Goal: Task Accomplishment & Management: Complete application form

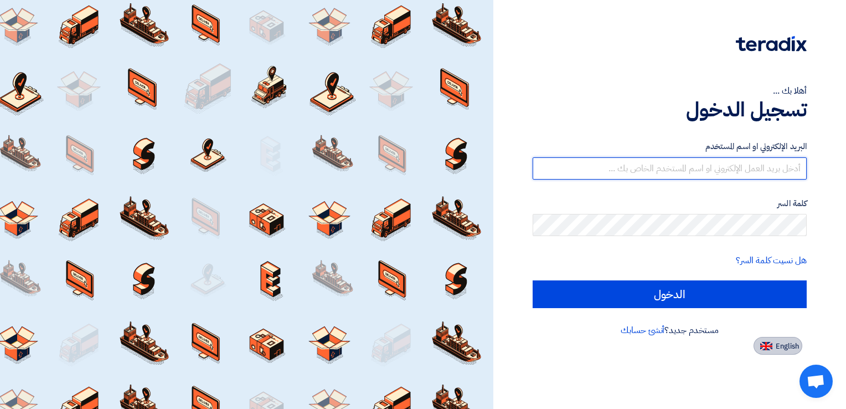
type input "[PERSON_NAME][EMAIL_ADDRESS][DOMAIN_NAME]"
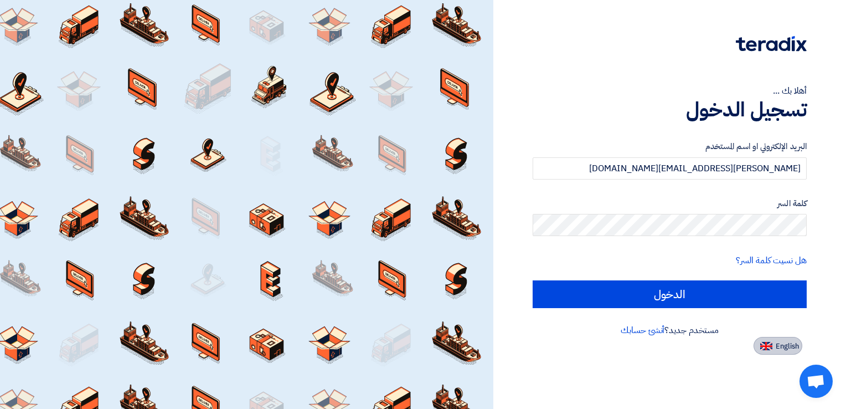
click at [779, 348] on span "English" at bounding box center [787, 346] width 23 height 8
type input "Sign in"
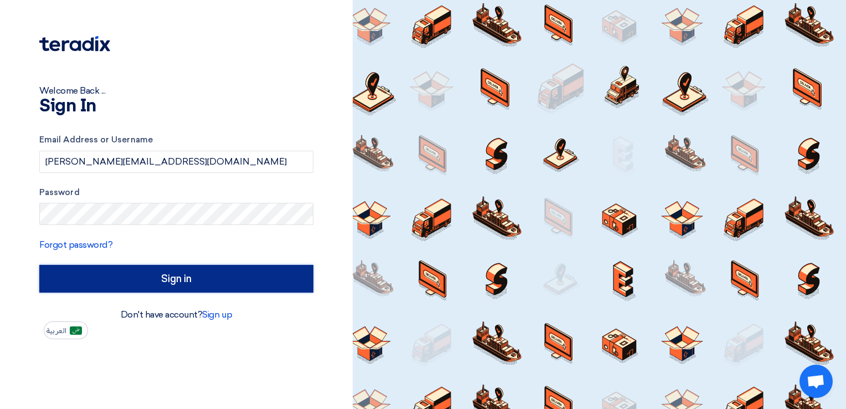
click at [173, 280] on input "Sign in" at bounding box center [176, 279] width 274 height 28
click at [152, 283] on input "Sign in" at bounding box center [176, 279] width 274 height 28
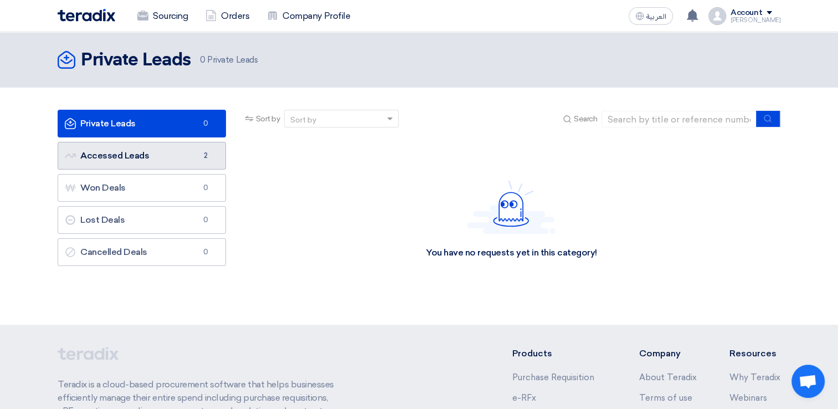
click at [130, 157] on link "Accessed Leads Accessed Leads 2" at bounding box center [142, 156] width 168 height 28
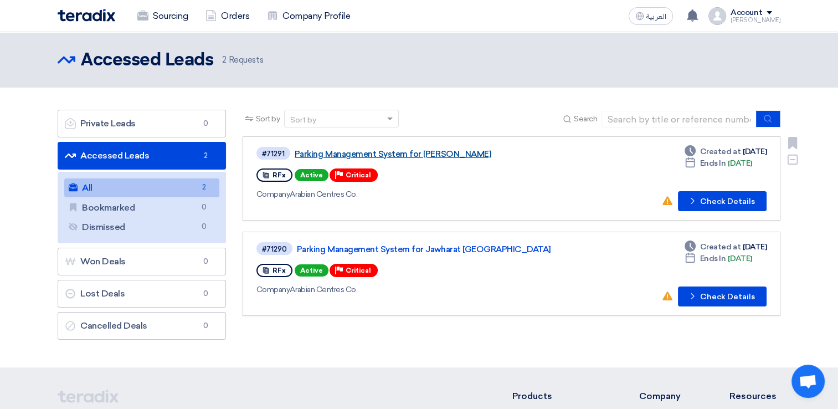
click at [452, 152] on link "Parking Management System for [PERSON_NAME]" at bounding box center [432, 154] width 277 height 10
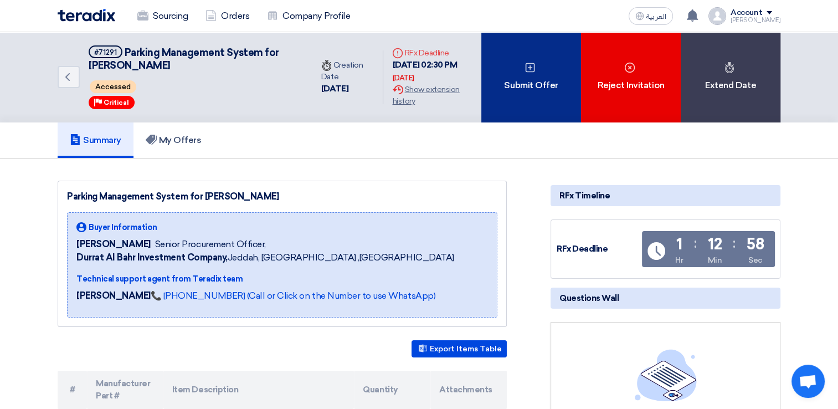
click at [533, 79] on div "Submit Offer" at bounding box center [531, 77] width 100 height 90
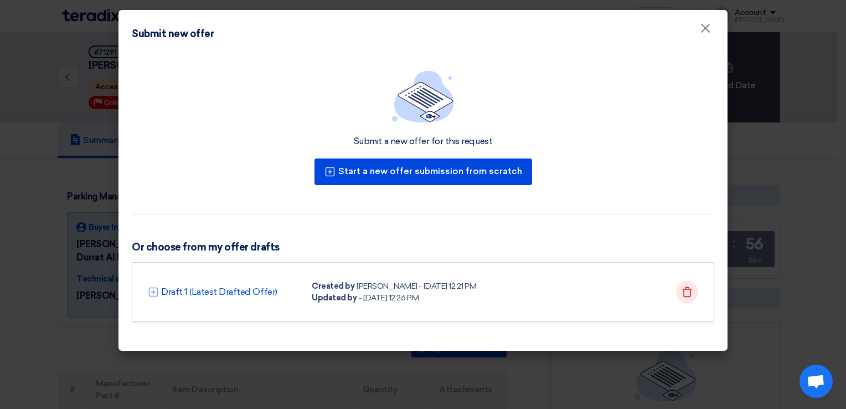
click at [686, 291] on icon "Delete" at bounding box center [686, 291] width 11 height 11
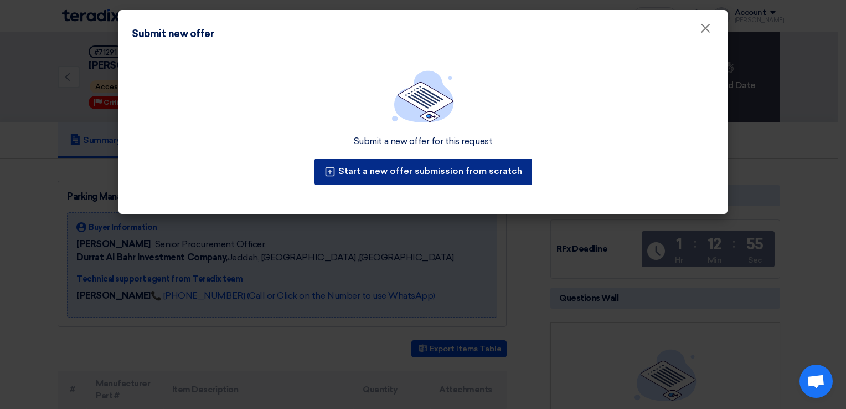
click at [457, 167] on button "Start a new offer submission from scratch" at bounding box center [423, 171] width 218 height 27
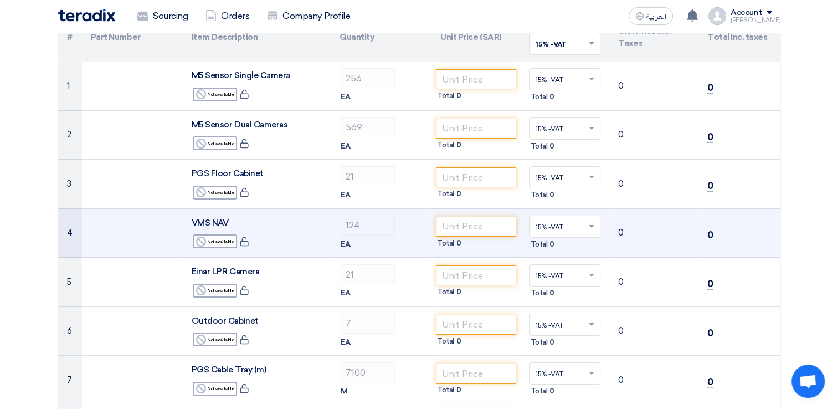
scroll to position [111, 0]
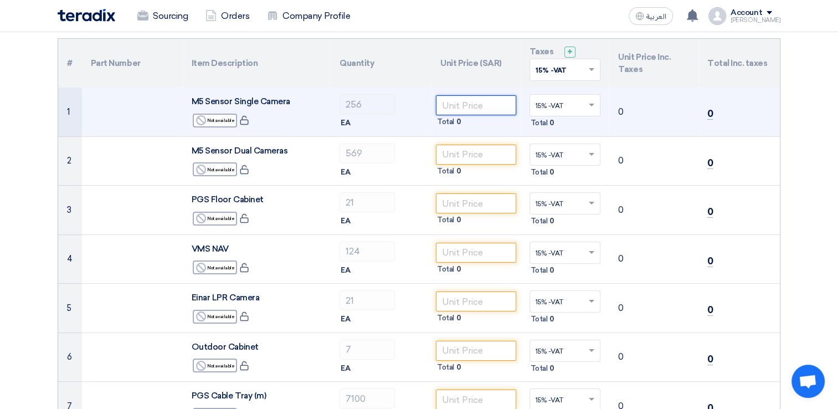
click at [467, 106] on input "number" at bounding box center [476, 105] width 80 height 20
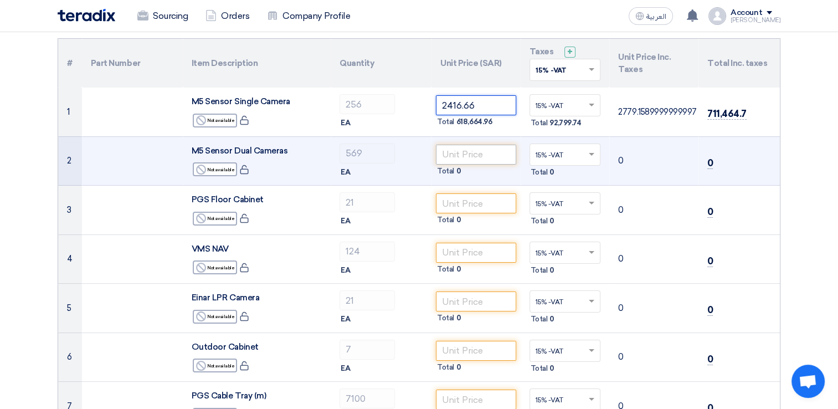
type input "2416.66"
click at [456, 154] on input "number" at bounding box center [476, 154] width 80 height 20
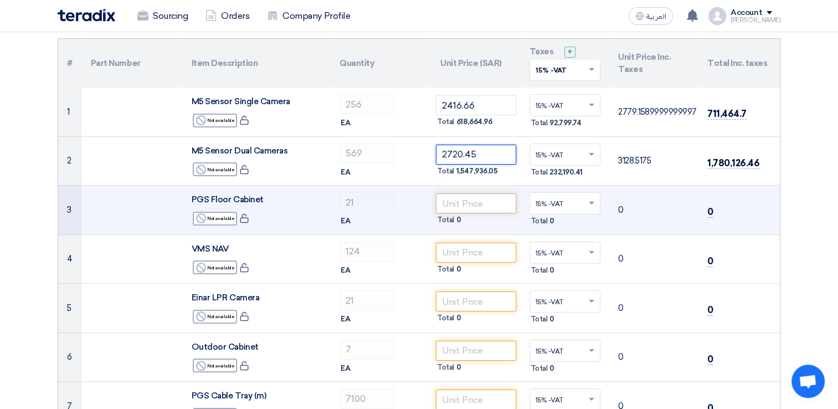
type input "2720.45"
click at [443, 205] on input "number" at bounding box center [476, 203] width 80 height 20
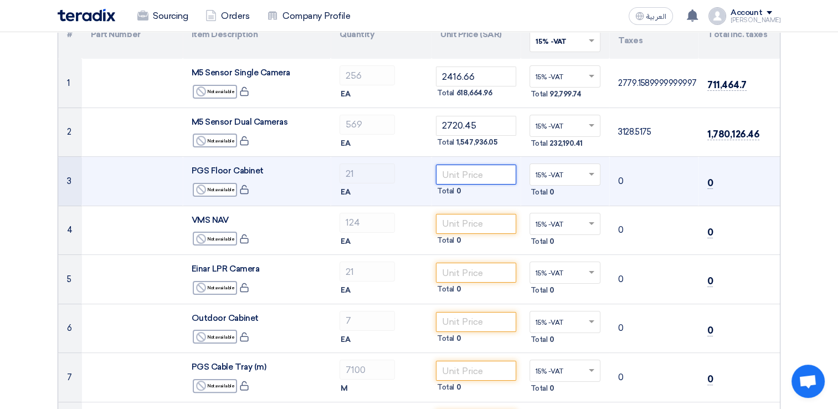
scroll to position [166, 0]
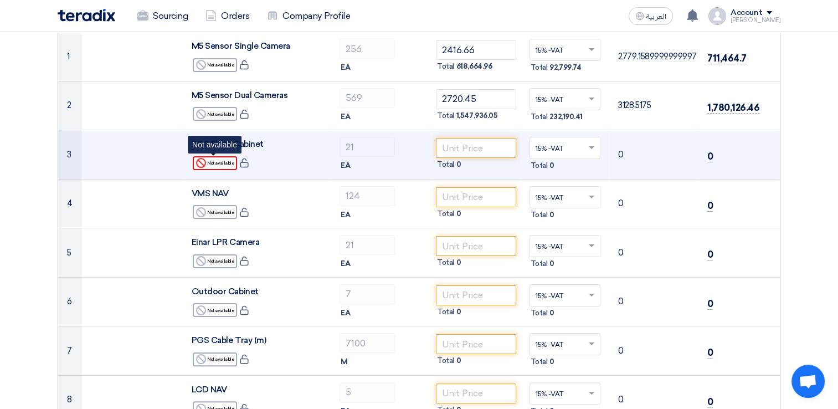
click at [206, 163] on use at bounding box center [201, 163] width 10 height 10
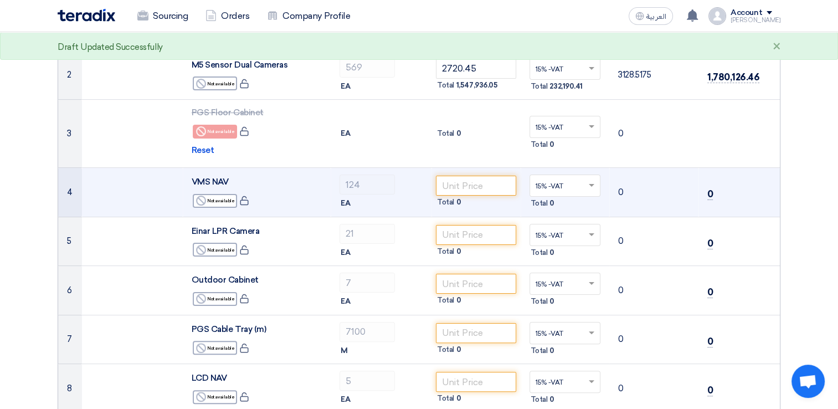
scroll to position [221, 0]
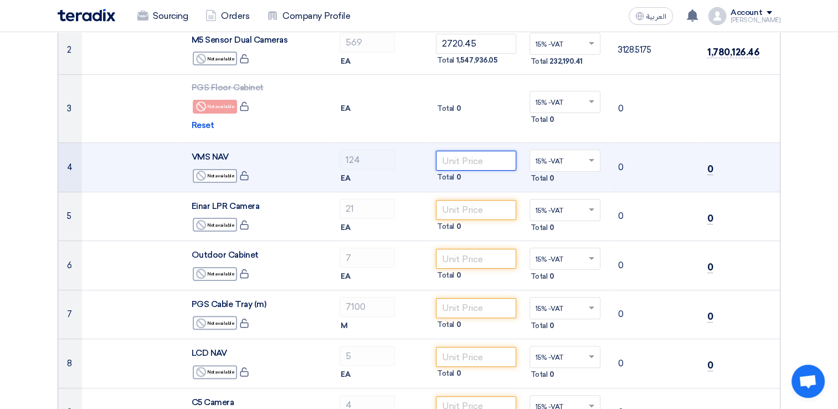
click at [458, 167] on input "number" at bounding box center [476, 161] width 80 height 20
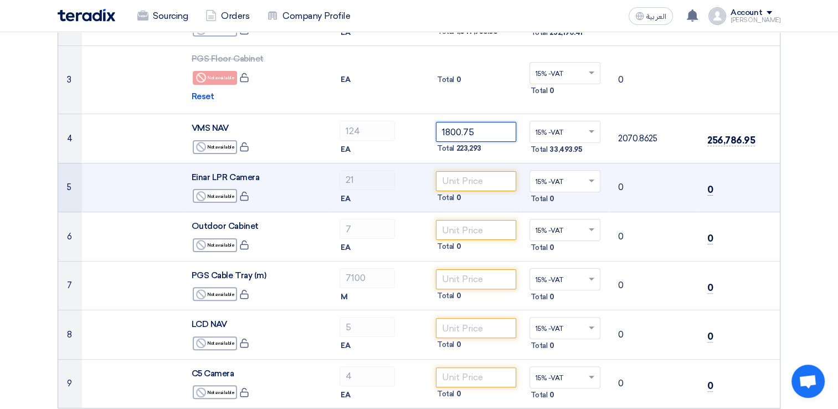
scroll to position [277, 0]
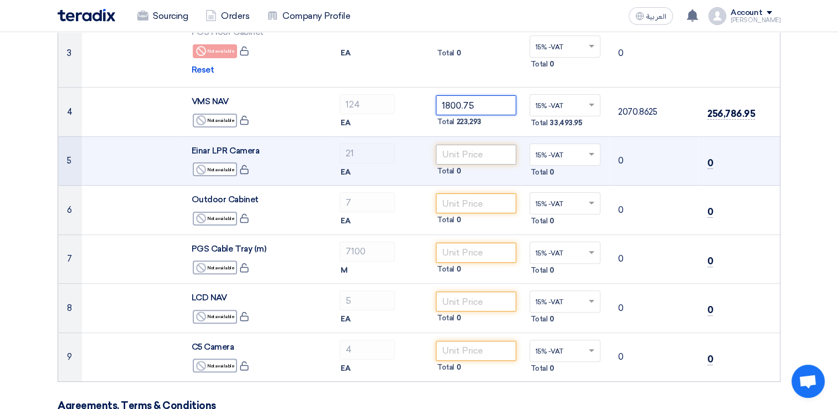
type input "1800.75"
click at [460, 157] on input "number" at bounding box center [476, 154] width 80 height 20
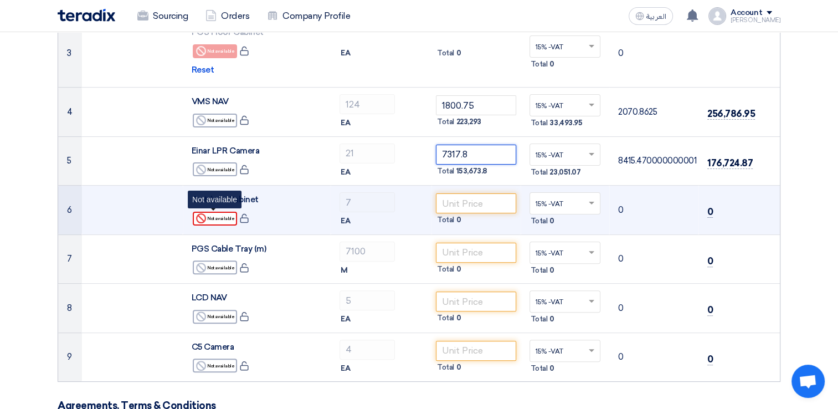
type input "7317.8"
click at [225, 218] on div "Reject Not available" at bounding box center [215, 218] width 44 height 14
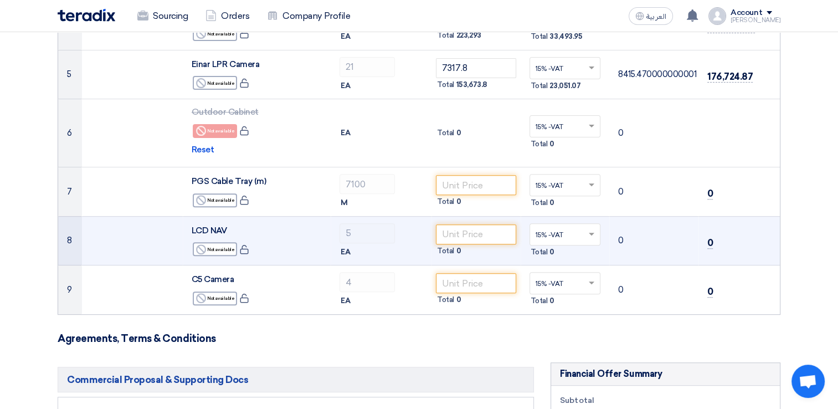
scroll to position [387, 0]
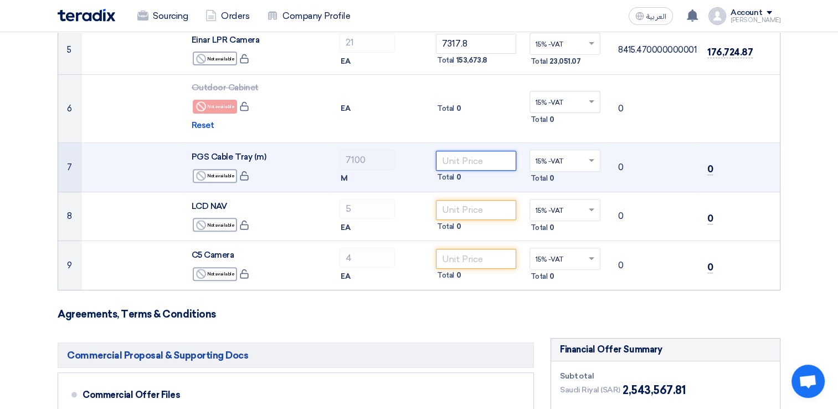
click at [469, 162] on input "number" at bounding box center [476, 161] width 80 height 20
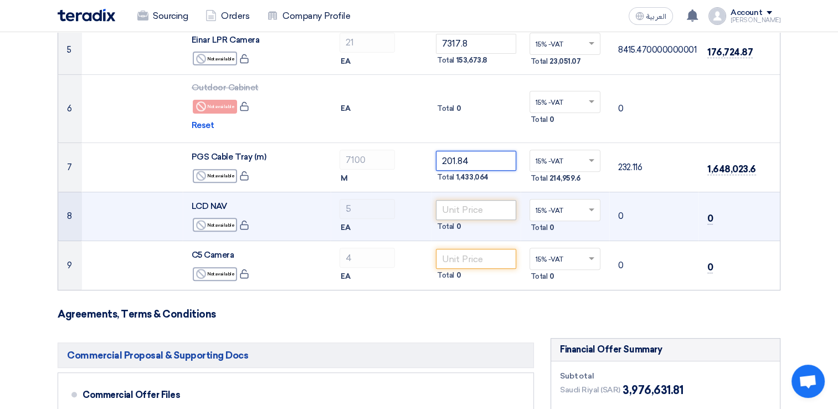
type input "201.84"
click at [477, 214] on input "number" at bounding box center [476, 210] width 80 height 20
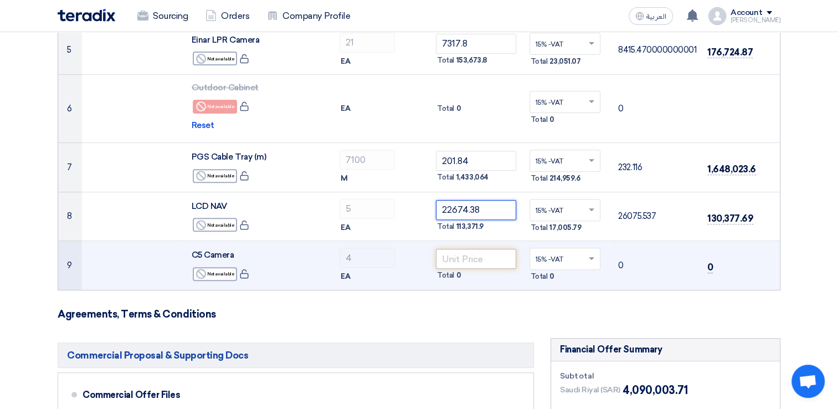
type input "22674.38"
click at [469, 258] on input "number" at bounding box center [476, 259] width 80 height 20
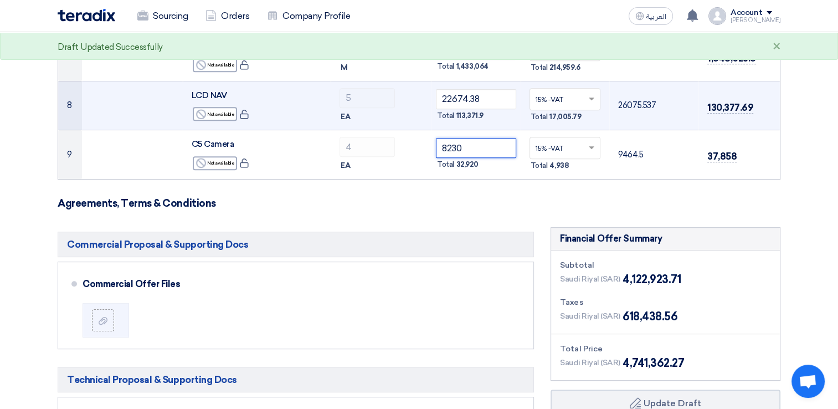
scroll to position [609, 0]
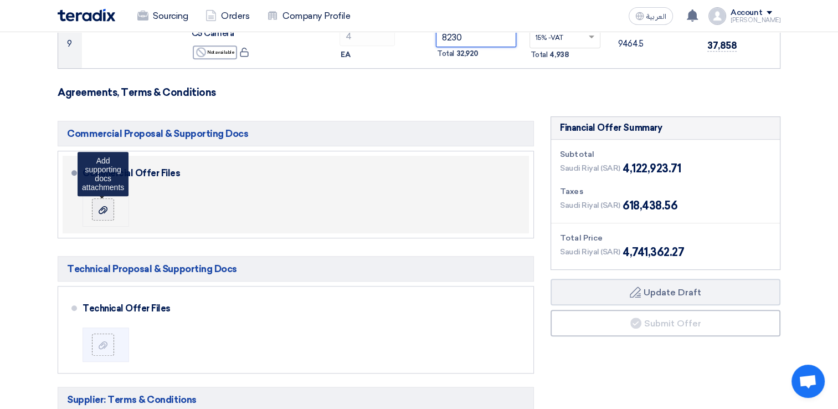
type input "8230"
click at [102, 205] on use at bounding box center [103, 209] width 9 height 8
click at [0, 0] on input "file" at bounding box center [0, 0] width 0 height 0
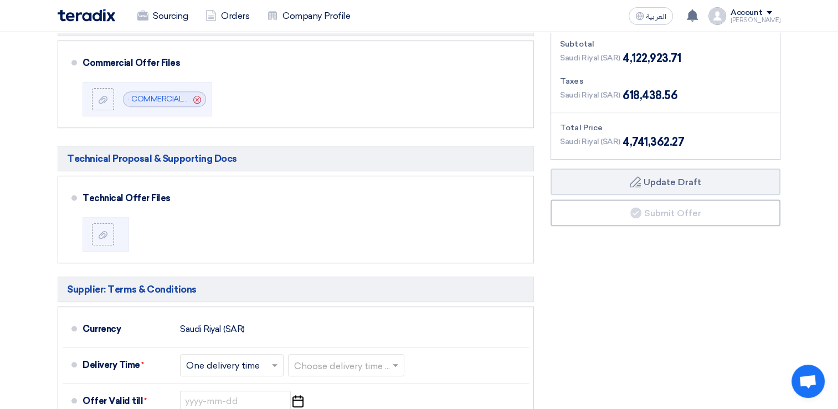
scroll to position [720, 0]
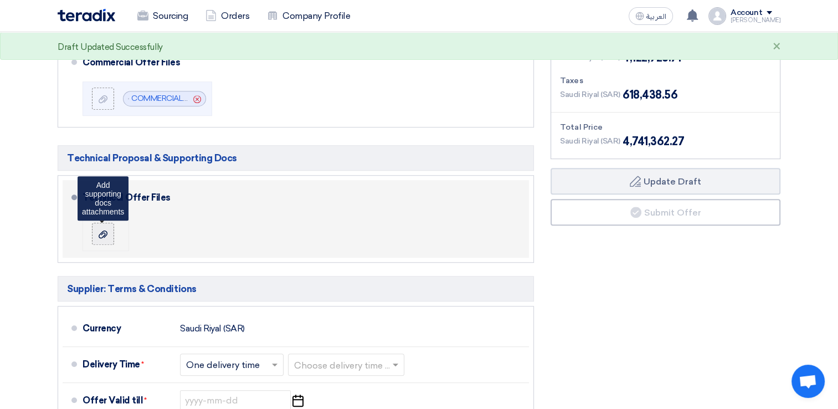
click at [106, 231] on icon at bounding box center [103, 234] width 9 height 9
click at [0, 0] on input "file" at bounding box center [0, 0] width 0 height 0
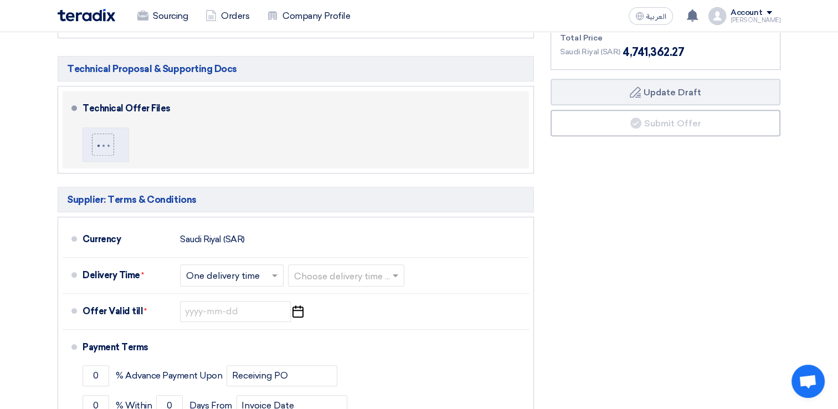
scroll to position [830, 0]
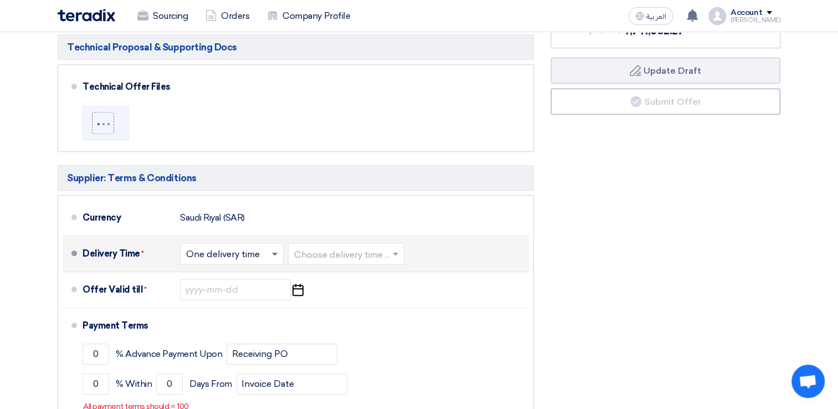
click at [276, 252] on span at bounding box center [275, 254] width 6 height 4
click at [257, 292] on span "One delivery time" at bounding box center [224, 297] width 76 height 11
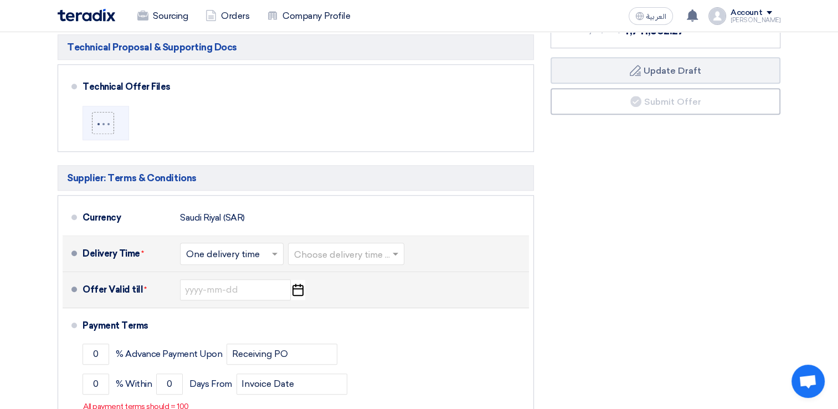
click at [297, 290] on icon "Pick a date" at bounding box center [297, 290] width 15 height 20
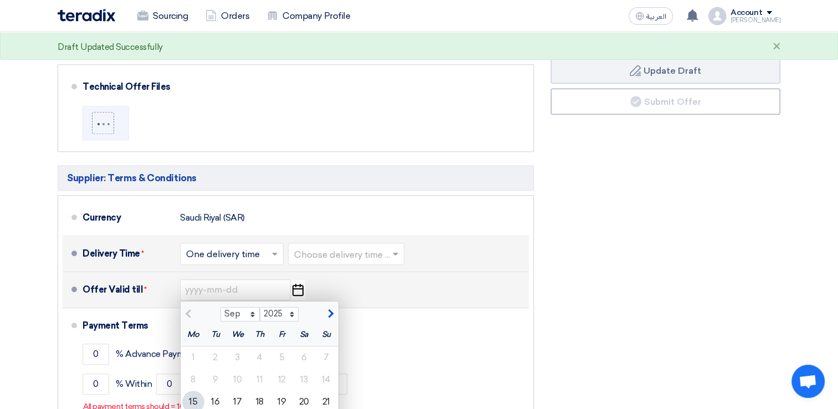
click at [328, 312] on span "button" at bounding box center [329, 313] width 6 height 10
select select "10"
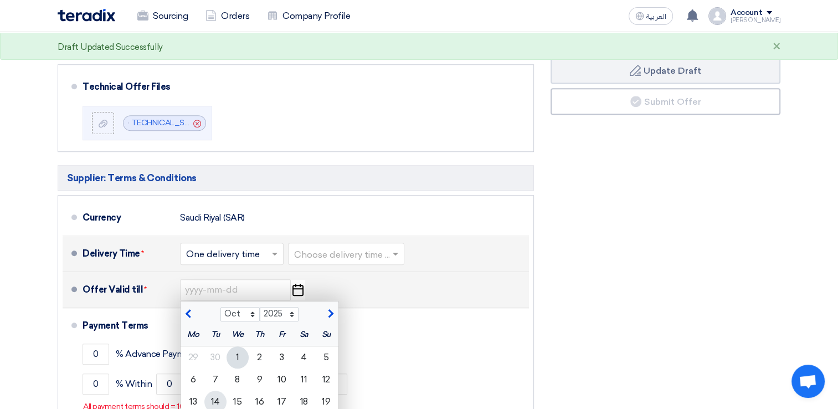
click at [219, 397] on div "14" at bounding box center [215, 401] width 22 height 22
type input "10/14/2025"
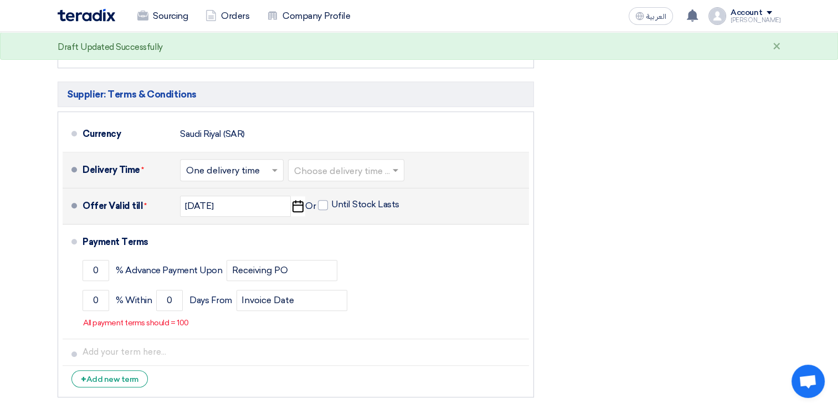
scroll to position [941, 0]
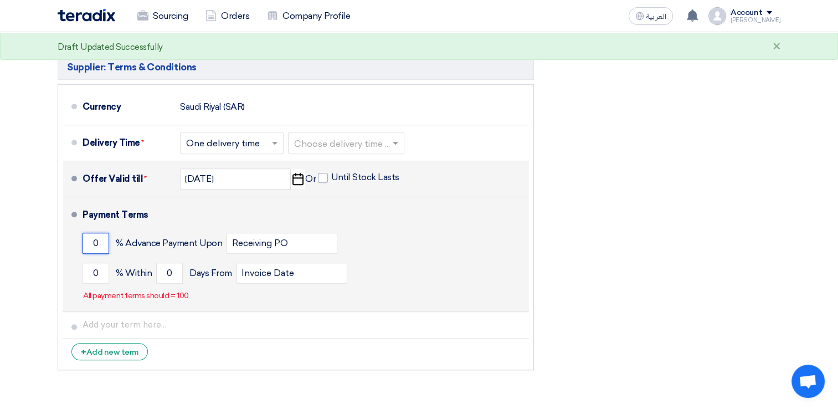
drag, startPoint x: 102, startPoint y: 242, endPoint x: 92, endPoint y: 243, distance: 9.5
click at [92, 243] on input "0" at bounding box center [95, 242] width 27 height 21
type input "40"
drag, startPoint x: 99, startPoint y: 268, endPoint x: 79, endPoint y: 269, distance: 20.0
click at [79, 269] on li "Payment Terms 40 % Advance Payment Upon Receiving PO 0 % Within 0" at bounding box center [296, 254] width 466 height 115
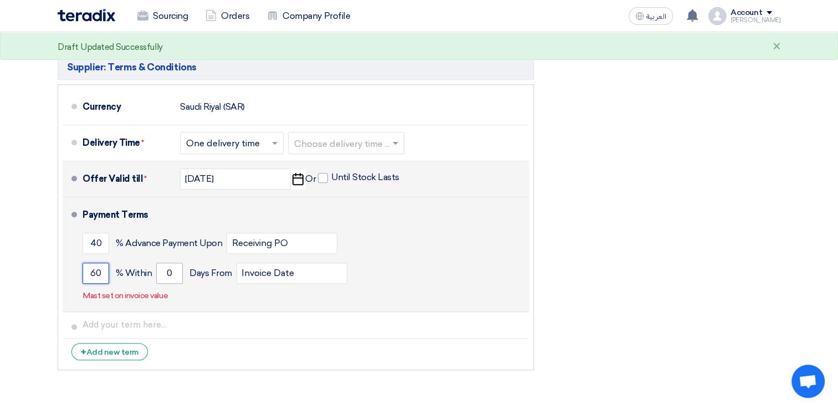
type input "60"
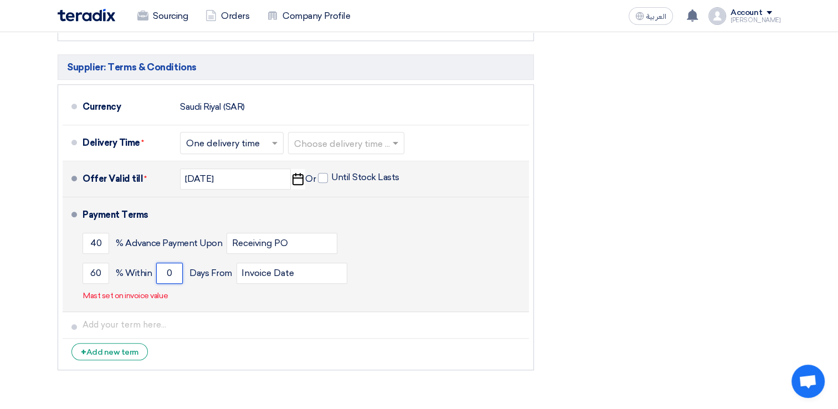
drag, startPoint x: 173, startPoint y: 271, endPoint x: 162, endPoint y: 271, distance: 10.5
click at [162, 271] on input "0" at bounding box center [169, 272] width 27 height 21
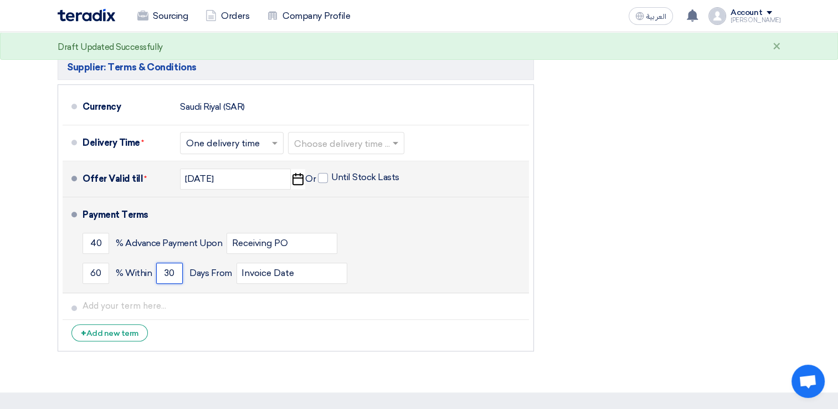
type input "30"
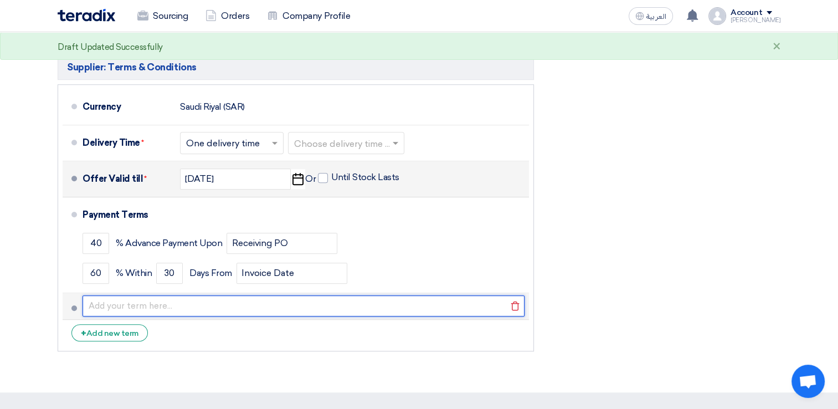
click at [105, 309] on input "text" at bounding box center [303, 305] width 442 height 21
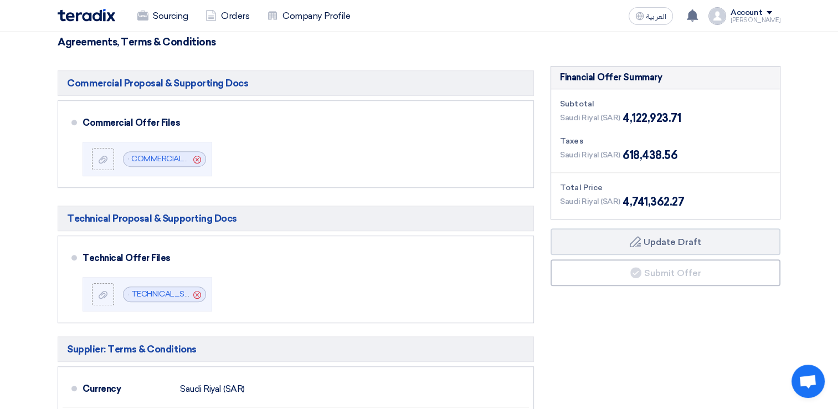
scroll to position [720, 0]
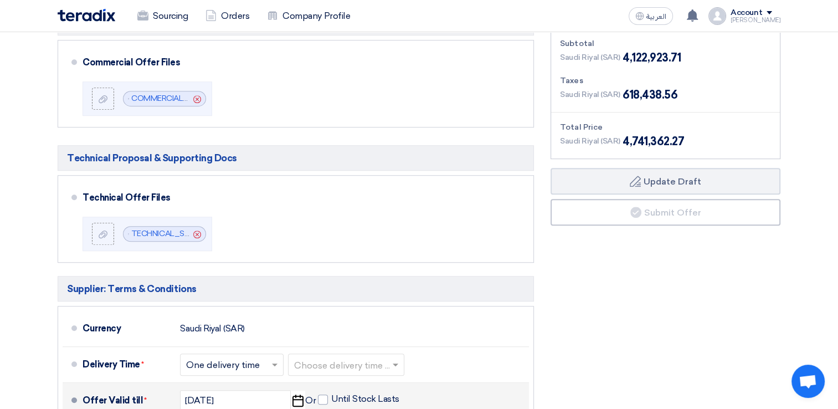
type input "40% Advance Payment, 50% Upon Material Delivery & 10% After Testing & Commissio…"
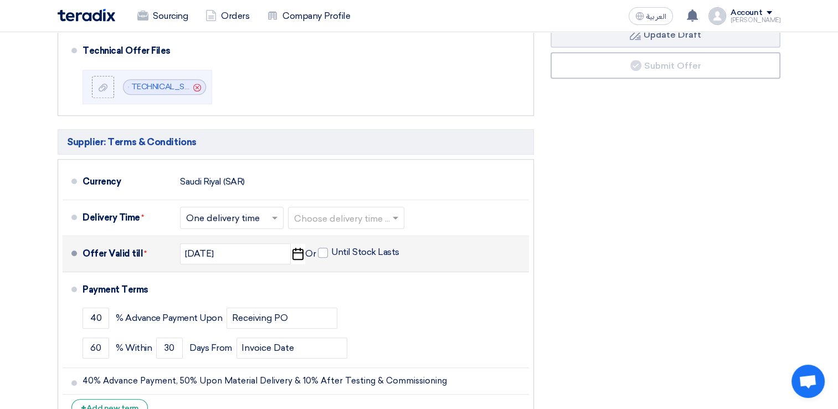
scroll to position [886, 0]
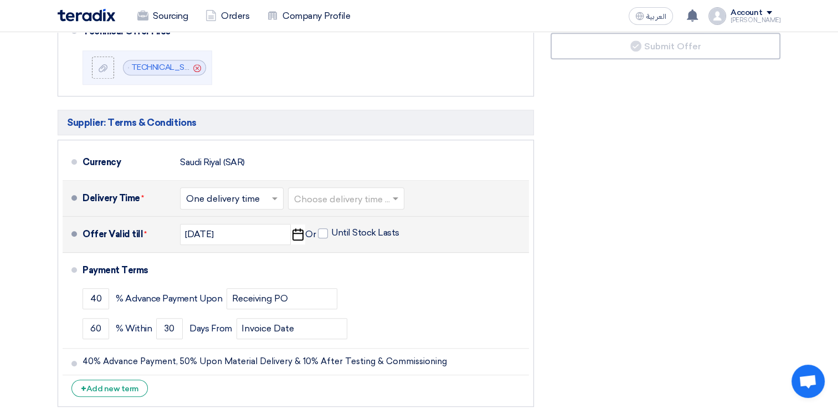
click at [345, 201] on input "text" at bounding box center [346, 199] width 105 height 16
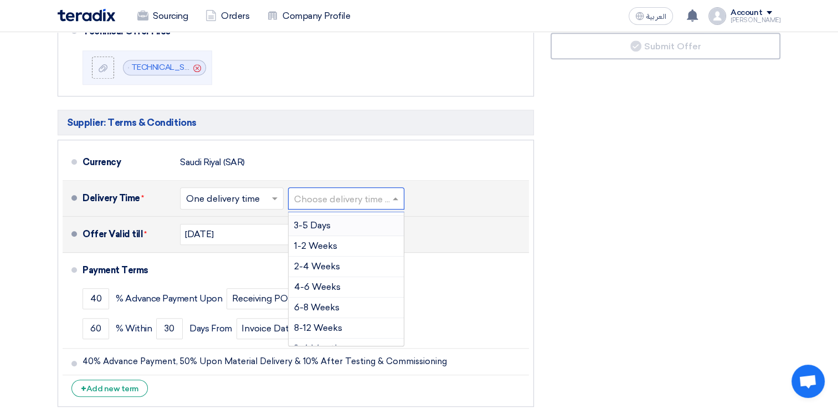
scroll to position [22, 0]
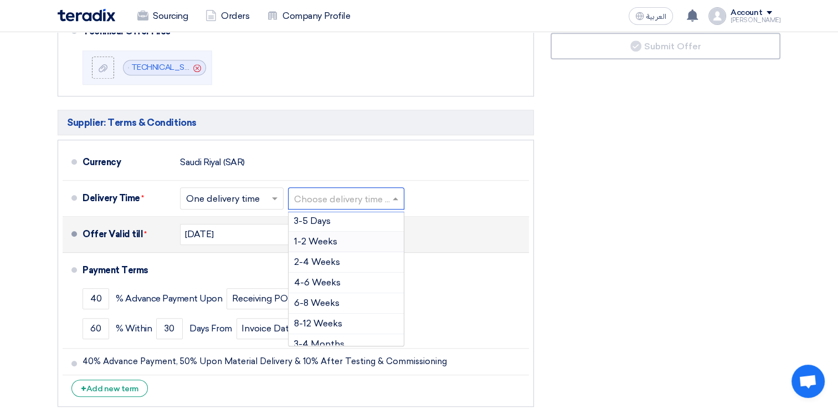
click at [255, 199] on input "text" at bounding box center [232, 199] width 92 height 16
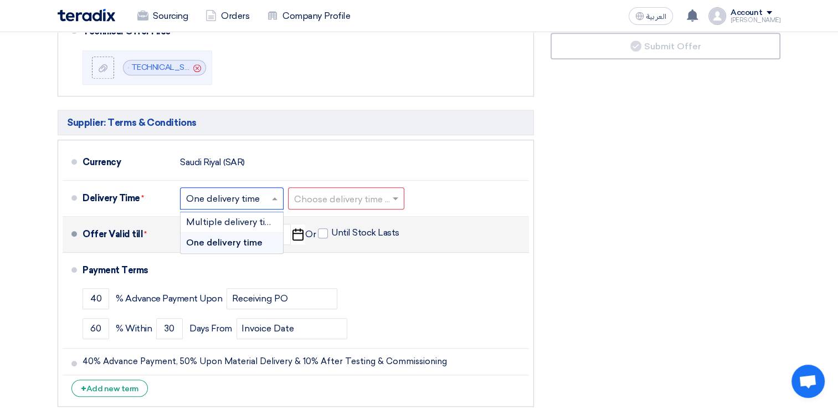
click at [224, 237] on span "One delivery time" at bounding box center [224, 242] width 76 height 11
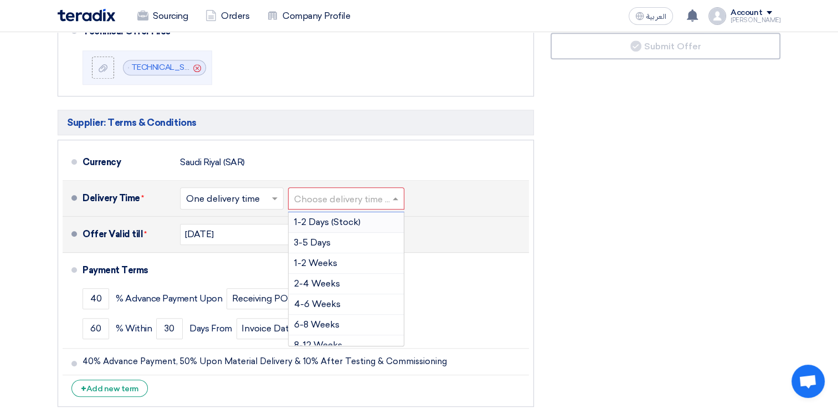
click at [348, 200] on input "text" at bounding box center [346, 199] width 105 height 16
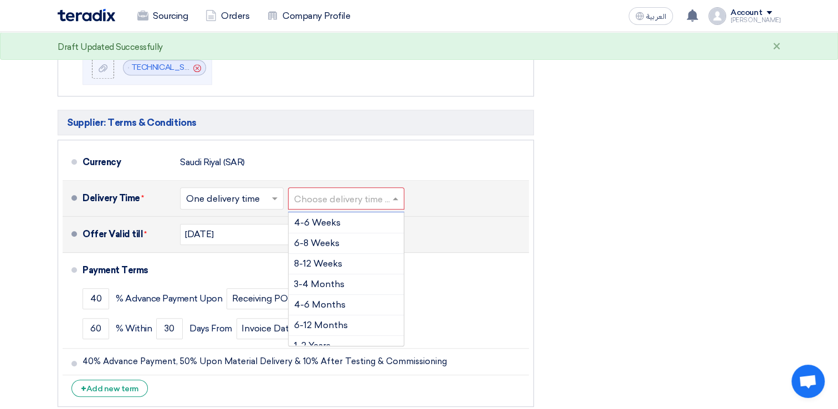
scroll to position [91, 0]
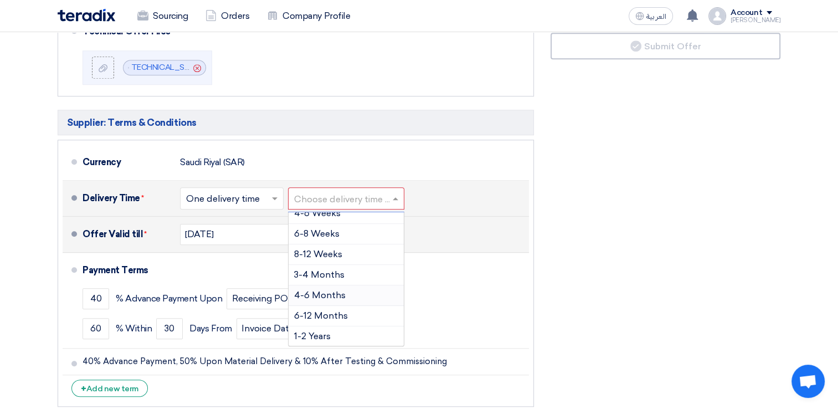
click at [313, 290] on span "4-6 Months" at bounding box center [319, 295] width 51 height 11
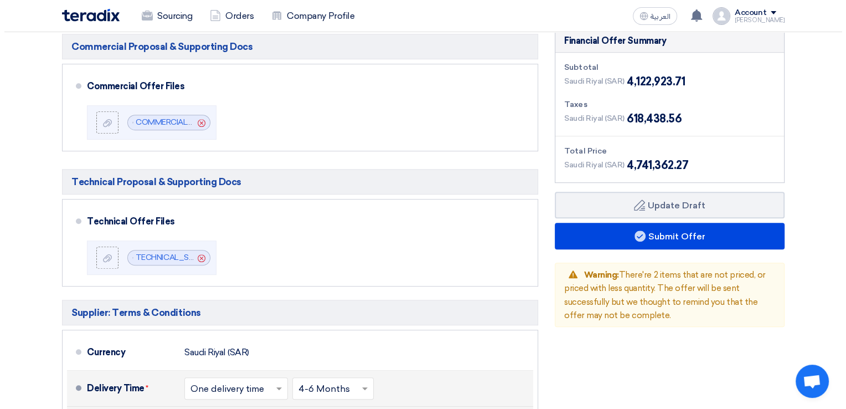
scroll to position [664, 0]
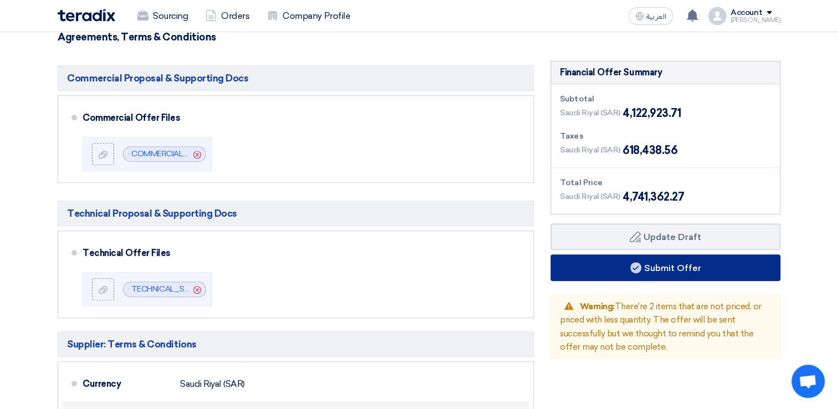
click at [665, 268] on button "Submit Offer" at bounding box center [665, 267] width 230 height 27
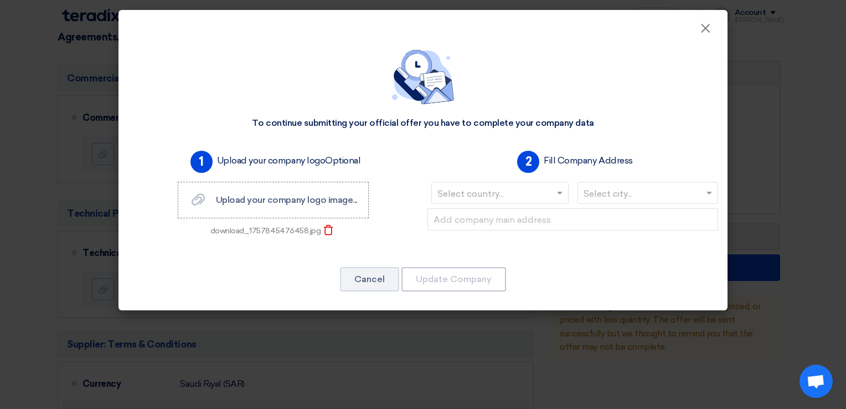
click at [484, 196] on input "text" at bounding box center [494, 194] width 114 height 18
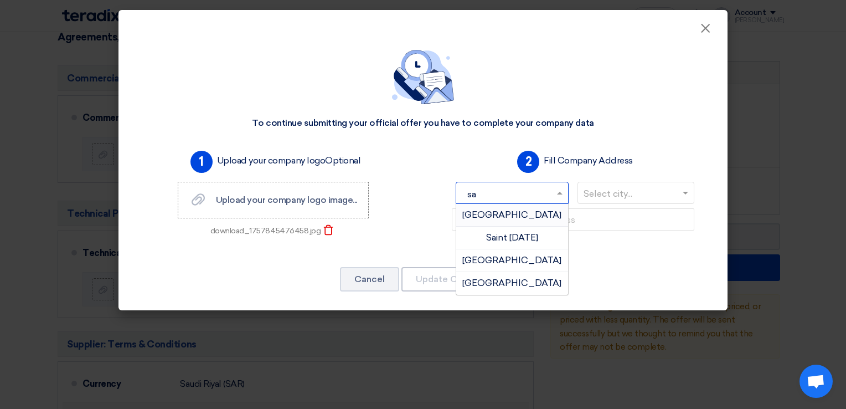
type input "sau"
click at [490, 218] on span "Saudi Arabia" at bounding box center [511, 214] width 99 height 11
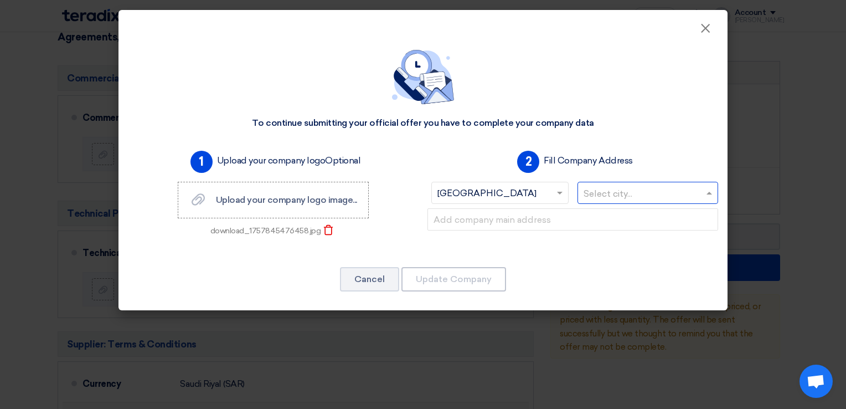
click at [596, 189] on input "text" at bounding box center [642, 194] width 118 height 18
type input "riya"
click at [611, 218] on div "Riyadh" at bounding box center [648, 215] width 140 height 22
click at [277, 200] on span "Upload your company logo image..." at bounding box center [286, 199] width 141 height 11
click at [0, 0] on input "Upload your company logo image... Upload your company logo image..." at bounding box center [0, 0] width 0 height 0
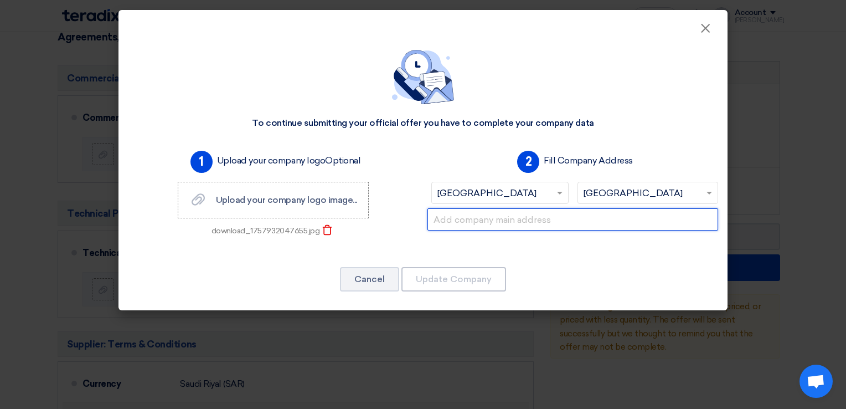
click at [529, 223] on input "text" at bounding box center [572, 219] width 291 height 22
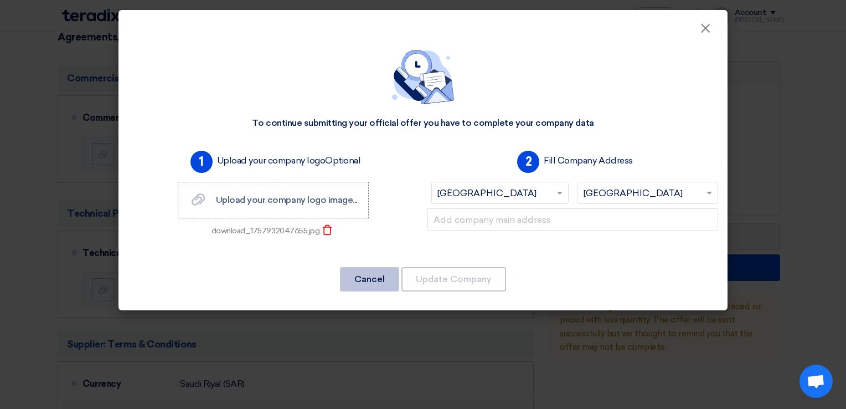
click at [389, 280] on button "Cancel" at bounding box center [369, 279] width 59 height 24
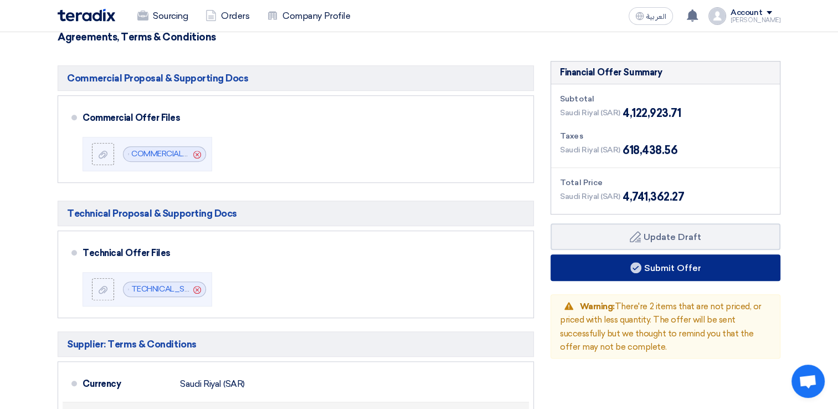
click at [686, 270] on button "Submit Offer" at bounding box center [665, 267] width 230 height 27
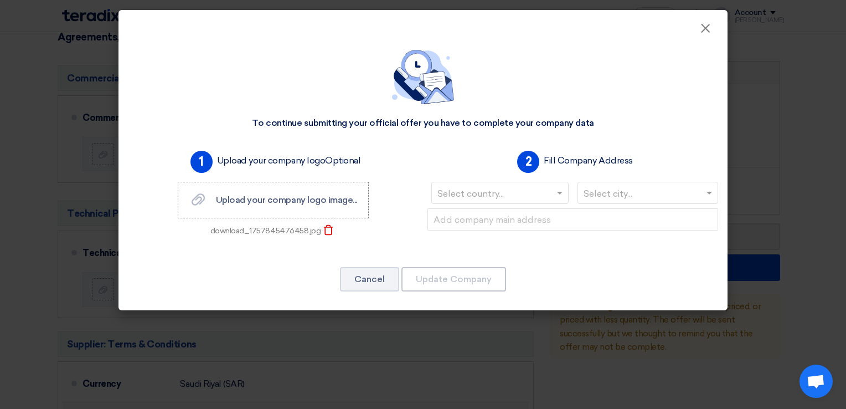
click at [503, 196] on input "text" at bounding box center [494, 194] width 114 height 18
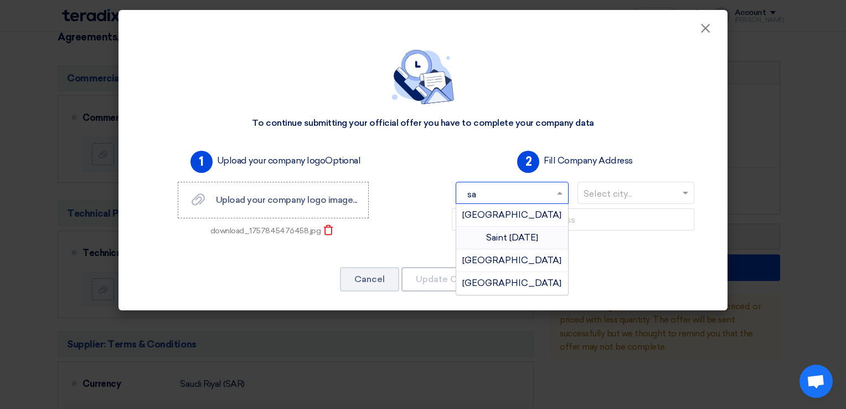
type input "sau"
click at [505, 220] on div "Saudi Arabia" at bounding box center [512, 215] width 112 height 22
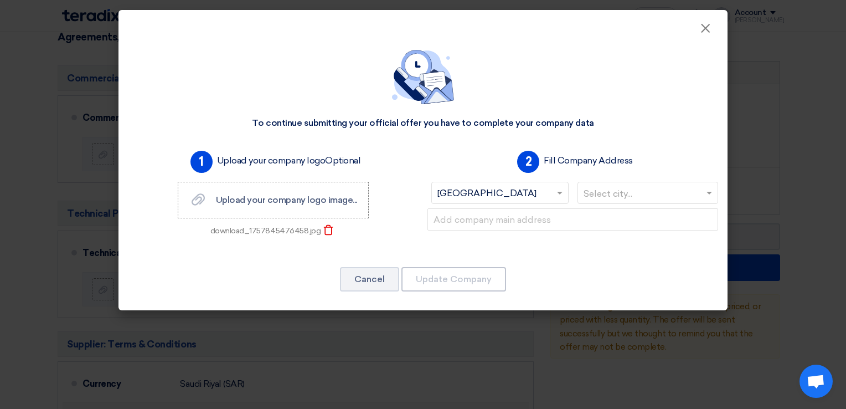
click at [611, 190] on input "text" at bounding box center [642, 194] width 118 height 18
type input "riy"
click at [638, 219] on span "Riyadh" at bounding box center [647, 214] width 99 height 11
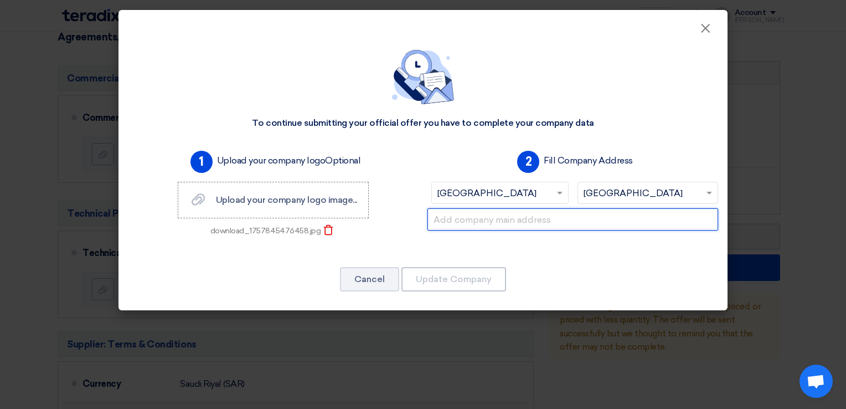
click at [473, 221] on input "text" at bounding box center [572, 219] width 291 height 22
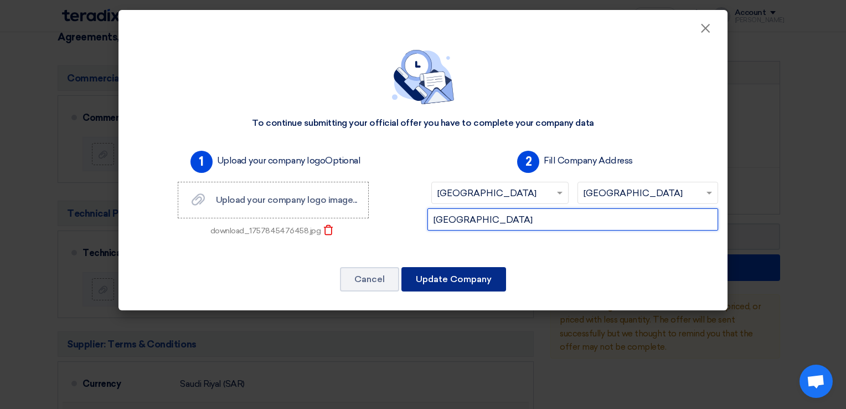
type input "Riyadh"
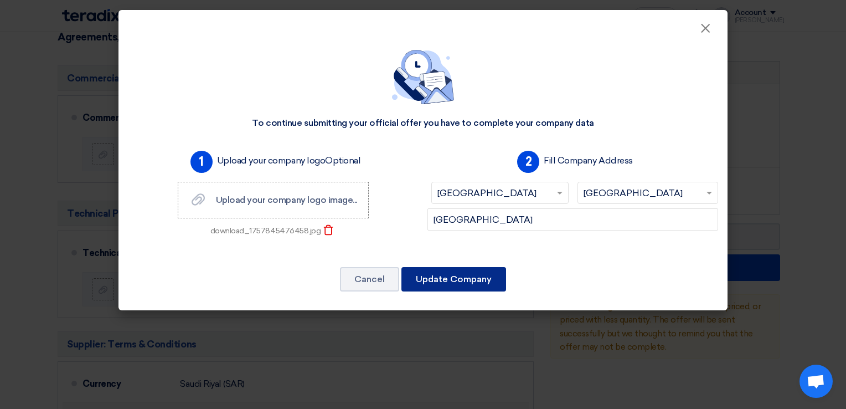
click at [476, 284] on button "Update Company" at bounding box center [453, 279] width 105 height 24
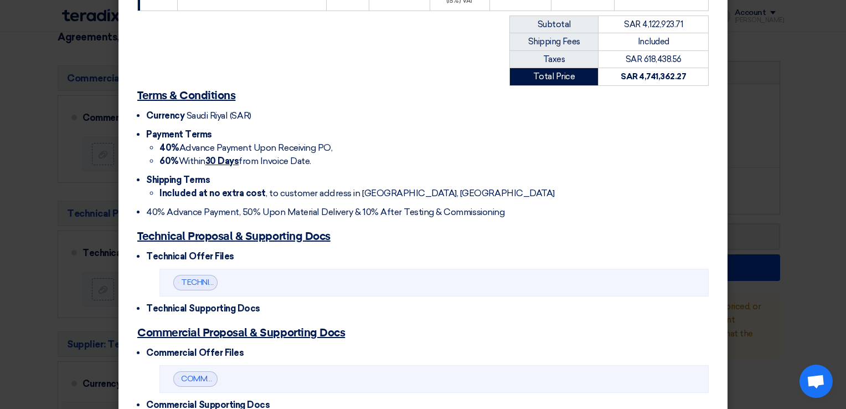
scroll to position [547, 0]
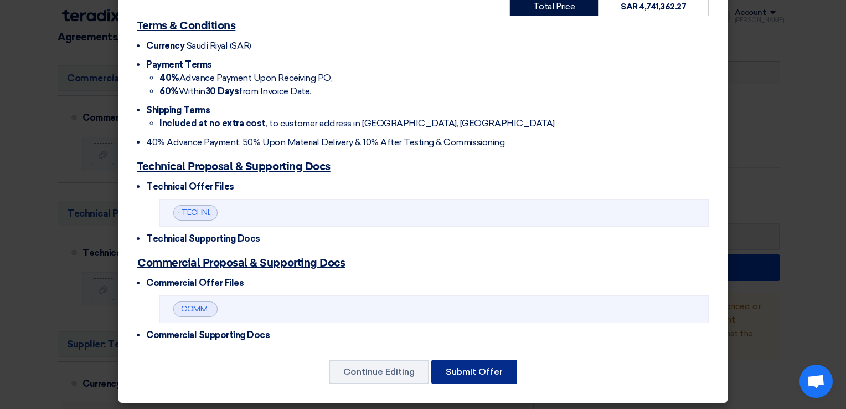
click at [468, 371] on button "Submit Offer" at bounding box center [474, 371] width 86 height 24
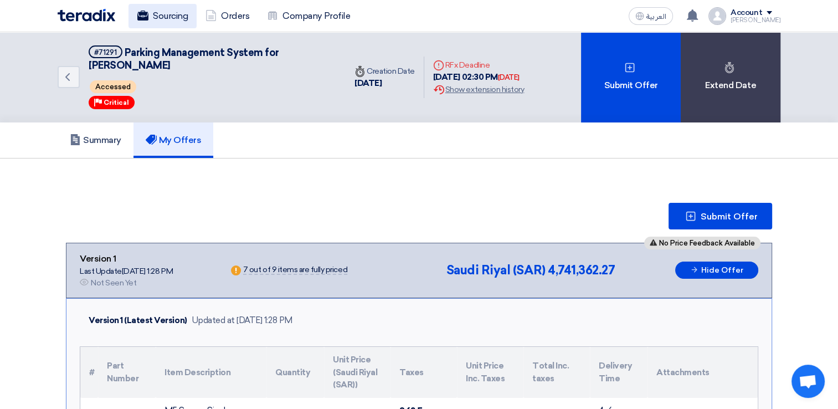
click at [177, 22] on link "Sourcing" at bounding box center [162, 16] width 68 height 24
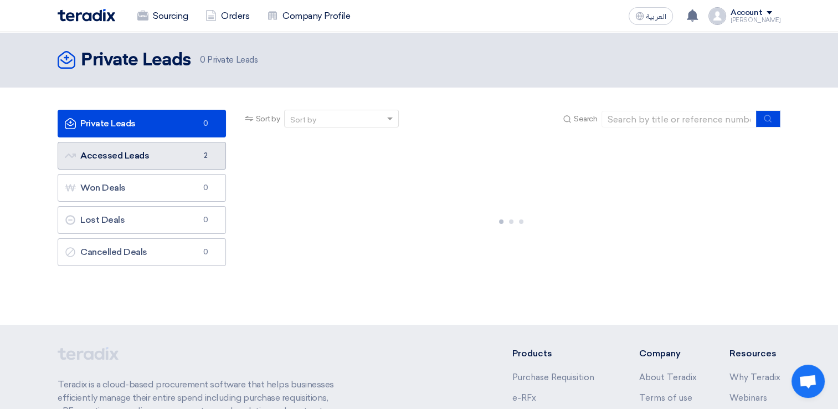
click at [150, 157] on link "Accessed Leads Accessed Leads 2" at bounding box center [142, 156] width 168 height 28
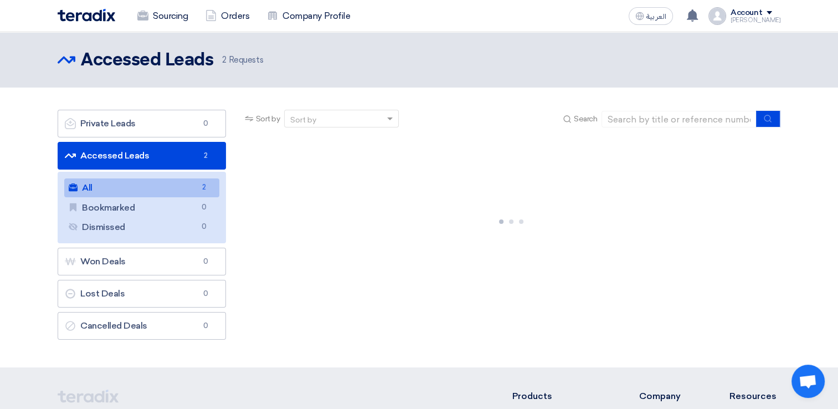
click at [137, 158] on link "Accessed Leads Accessed Leads 2" at bounding box center [142, 156] width 168 height 28
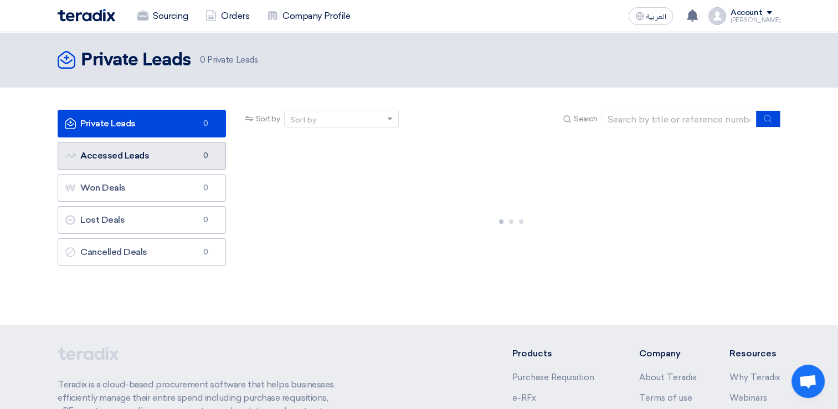
click at [141, 159] on link "Accessed Leads Accessed Leads 0" at bounding box center [142, 156] width 168 height 28
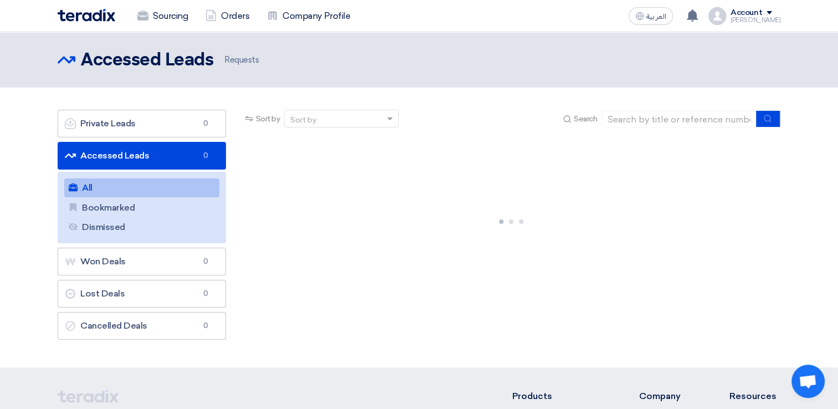
click at [141, 158] on link "Accessed Leads Accessed Leads 0" at bounding box center [142, 156] width 168 height 28
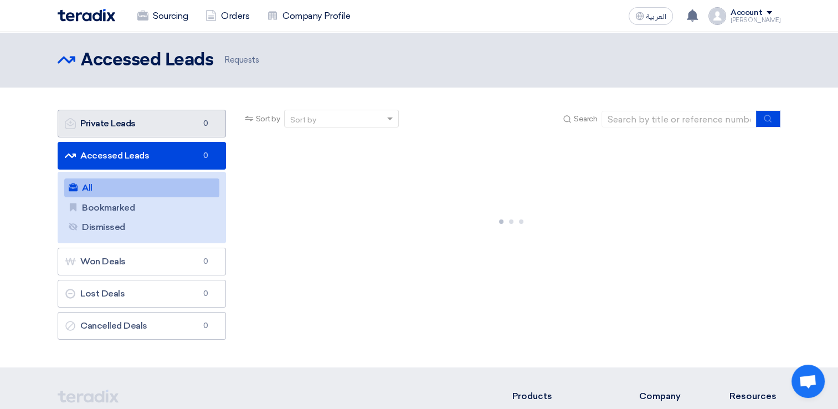
click at [141, 125] on link "Private Leads Private Leads 0" at bounding box center [142, 124] width 168 height 28
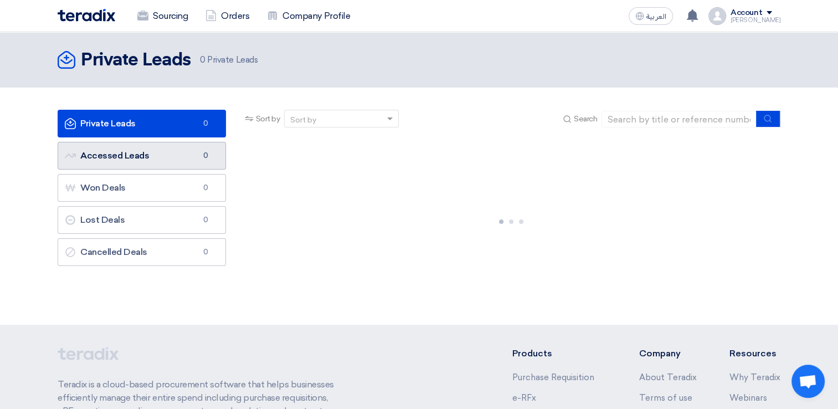
click at [126, 156] on link "Accessed Leads Accessed Leads 0" at bounding box center [142, 156] width 168 height 28
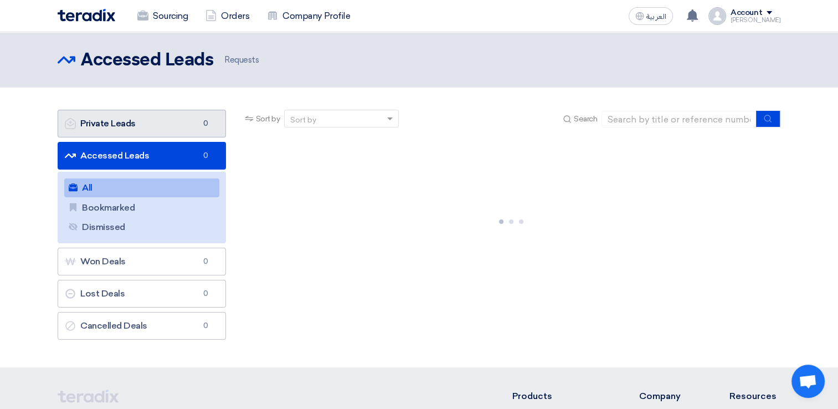
click at [141, 129] on link "Private Leads Private Leads 0" at bounding box center [142, 124] width 168 height 28
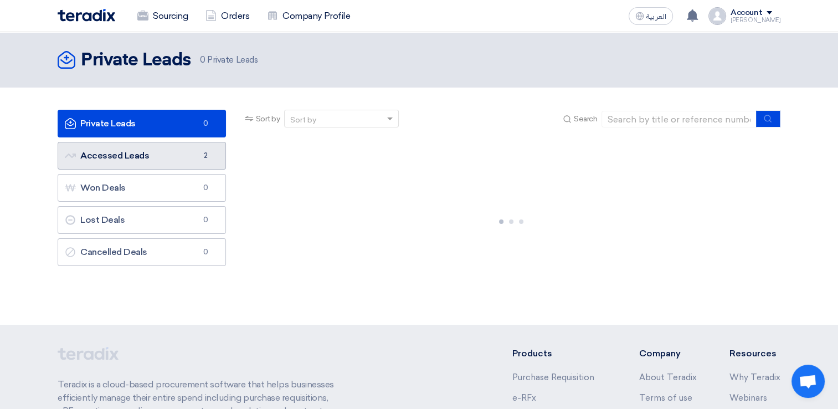
click at [162, 157] on link "Accessed Leads Accessed Leads 2" at bounding box center [142, 156] width 168 height 28
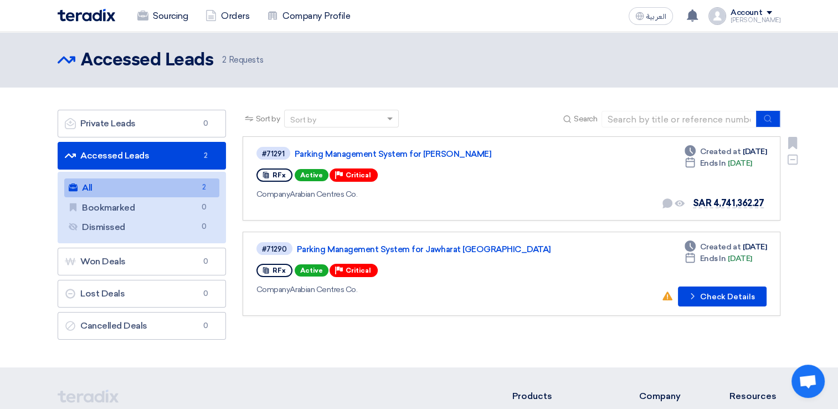
click at [462, 182] on div "RFx Active Priority Critical" at bounding box center [414, 175] width 317 height 18
click at [720, 297] on button "Check details Check Details" at bounding box center [722, 296] width 89 height 20
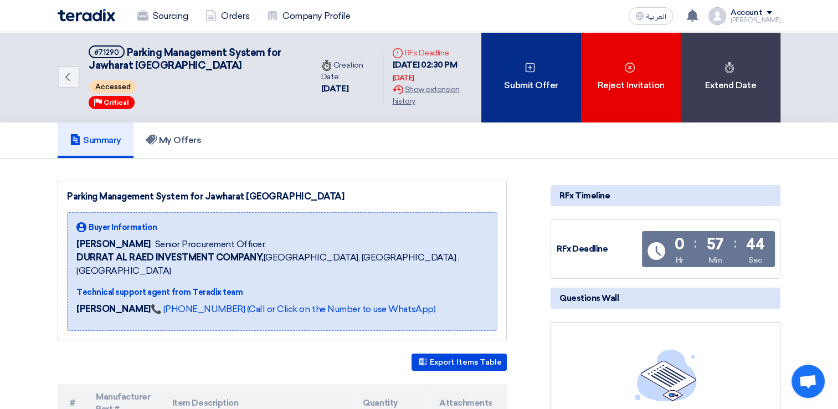
click at [537, 85] on div "Submit Offer" at bounding box center [531, 77] width 100 height 90
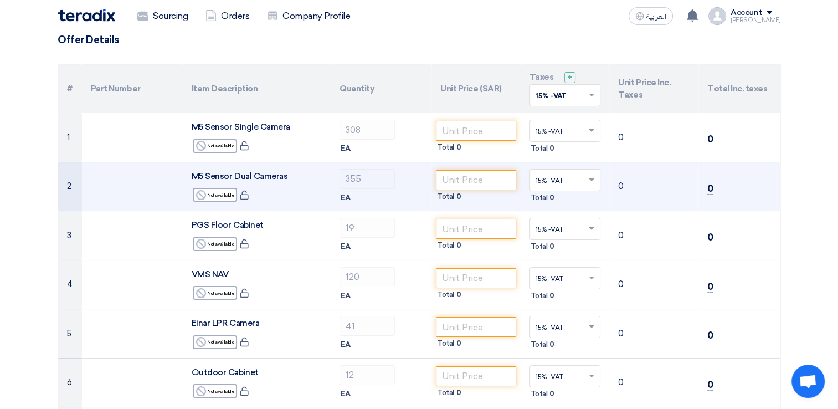
scroll to position [111, 0]
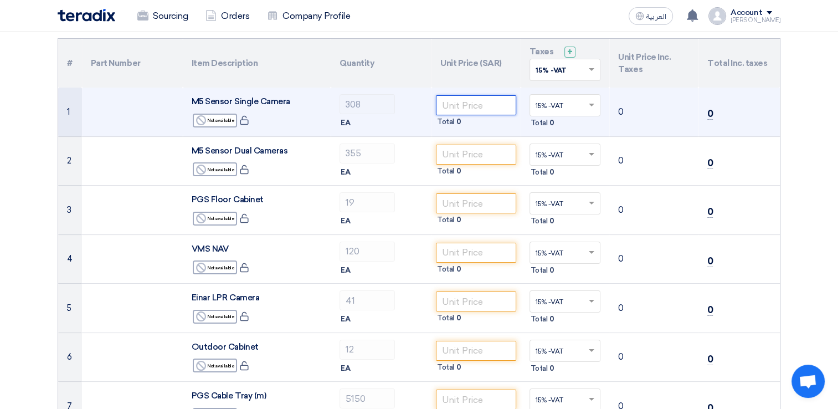
click at [456, 110] on input "number" at bounding box center [476, 105] width 80 height 20
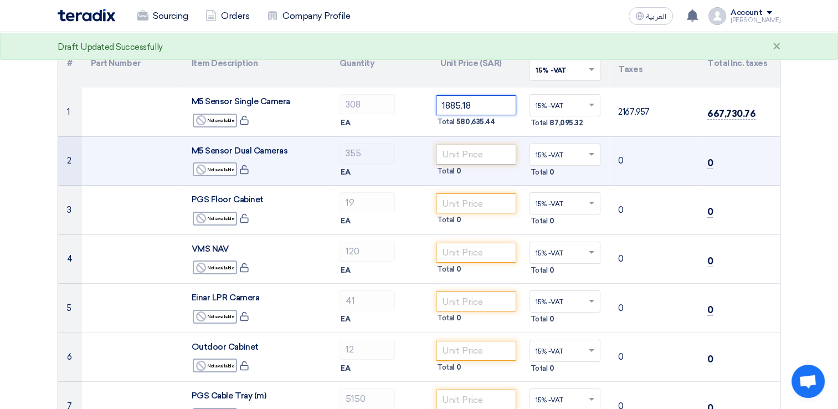
type input "1885.18"
click at [472, 158] on input "number" at bounding box center [476, 154] width 80 height 20
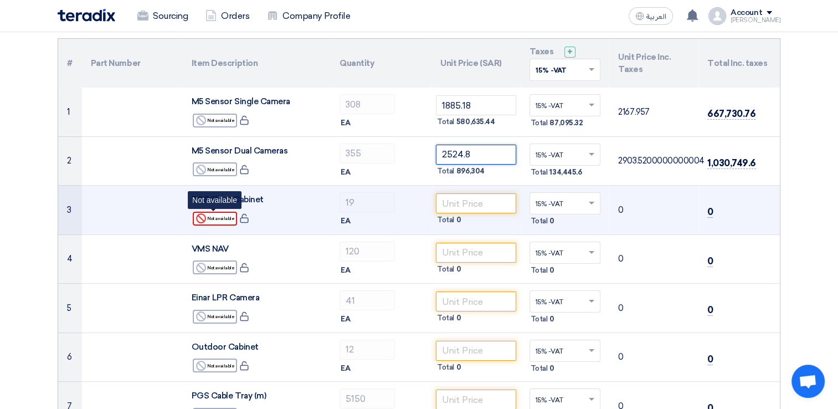
type input "2524.8"
click at [213, 222] on div "Reject Not available" at bounding box center [215, 218] width 44 height 14
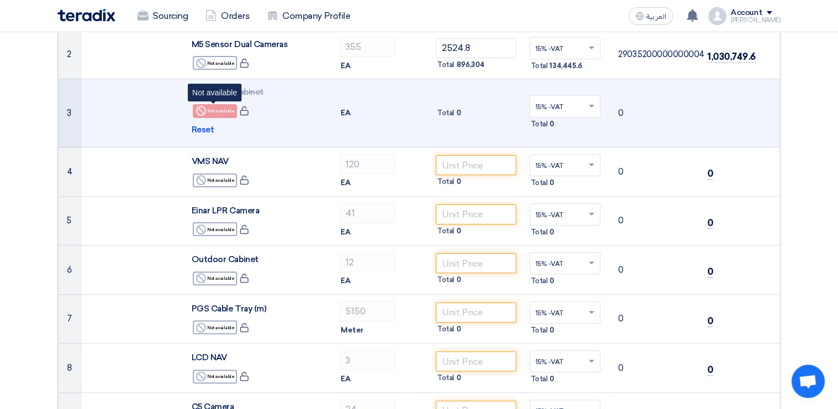
scroll to position [221, 0]
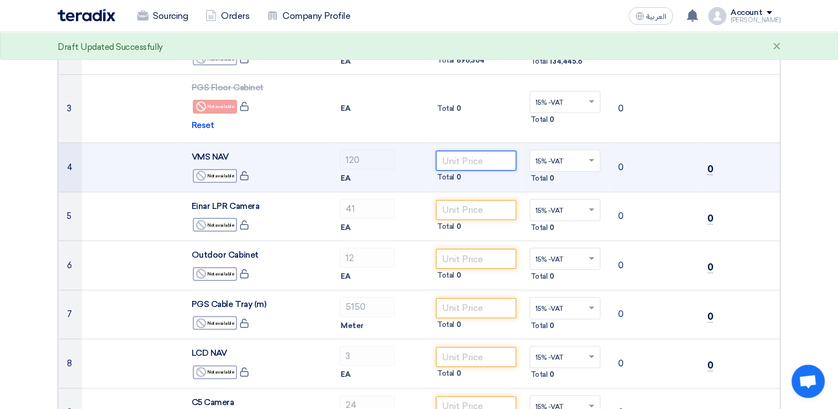
click at [471, 164] on input "number" at bounding box center [476, 161] width 80 height 20
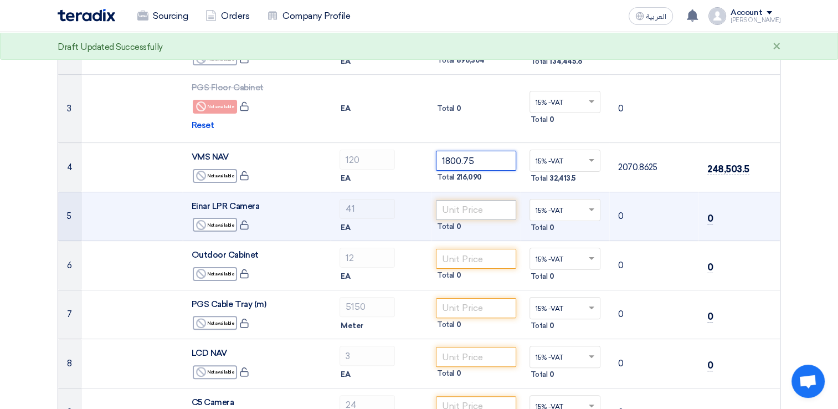
type input "1800.75"
click at [458, 207] on input "number" at bounding box center [476, 210] width 80 height 20
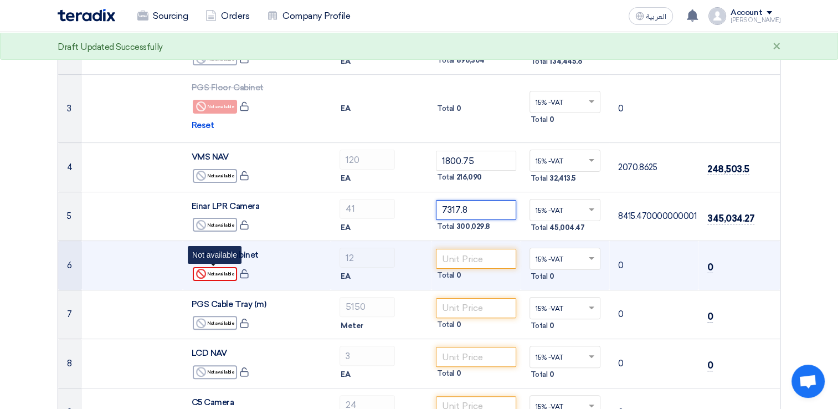
type input "7317.8"
click at [223, 272] on div "Reject Not available" at bounding box center [215, 274] width 44 height 14
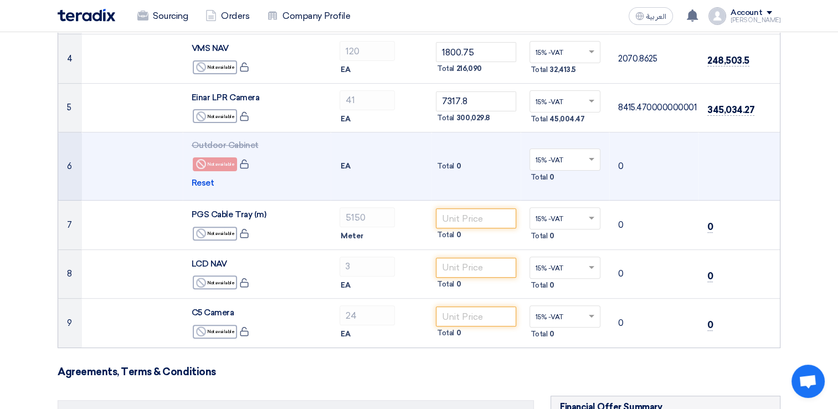
scroll to position [332, 0]
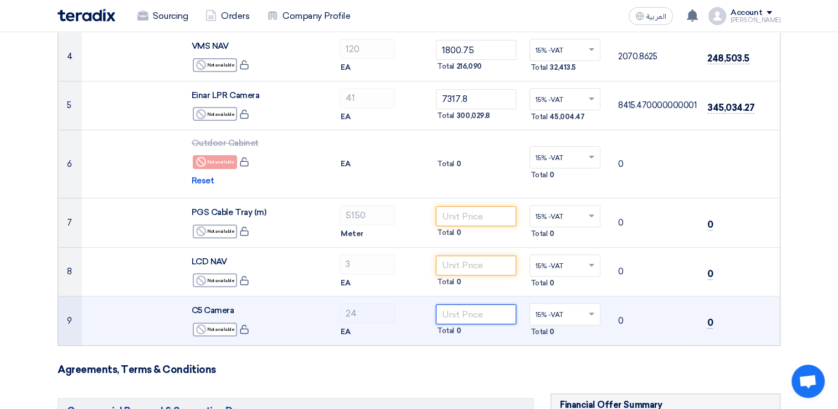
click at [452, 314] on input "number" at bounding box center [476, 314] width 80 height 20
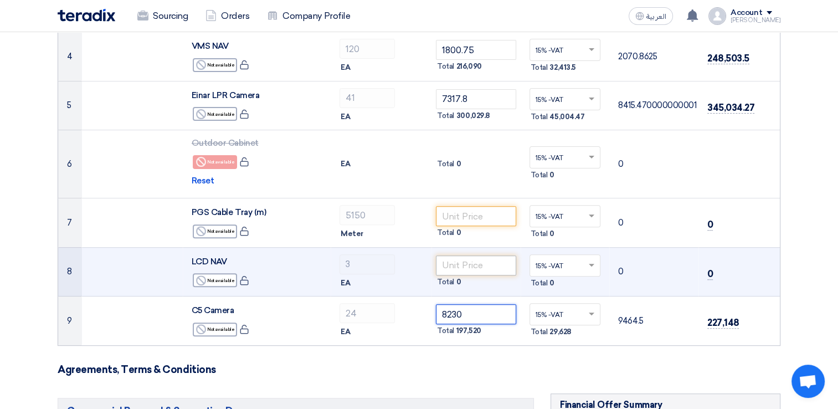
type input "8230"
click at [459, 259] on input "number" at bounding box center [476, 265] width 80 height 20
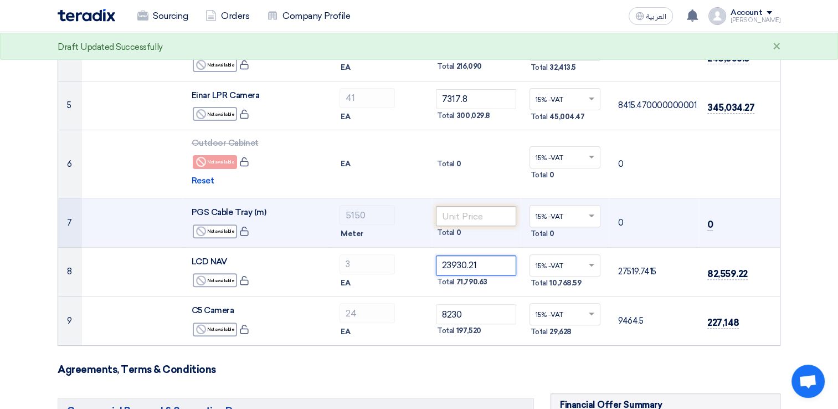
type input "23930.21"
click at [463, 213] on input "number" at bounding box center [476, 216] width 80 height 20
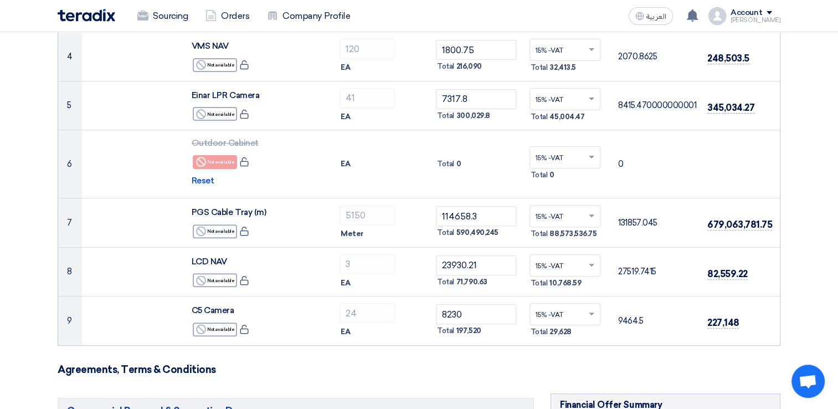
click at [551, 363] on h3 "Agreements, Terms & Conditions" at bounding box center [419, 369] width 722 height 12
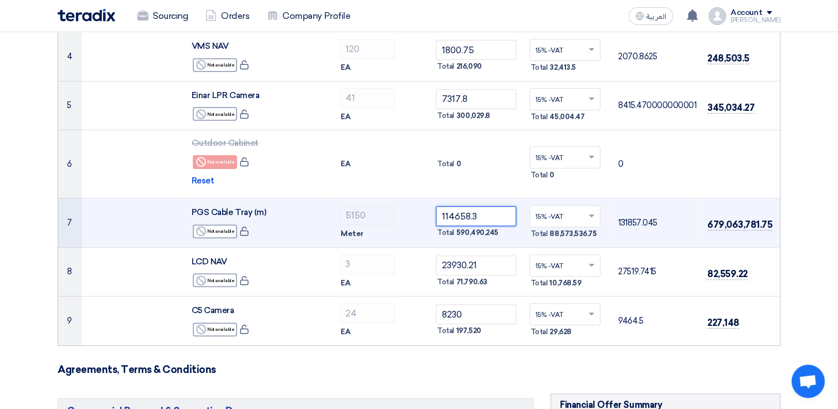
drag, startPoint x: 475, startPoint y: 216, endPoint x: 432, endPoint y: 216, distance: 43.7
click at [432, 216] on td "114658.3 Total 590,490,245" at bounding box center [475, 222] width 89 height 49
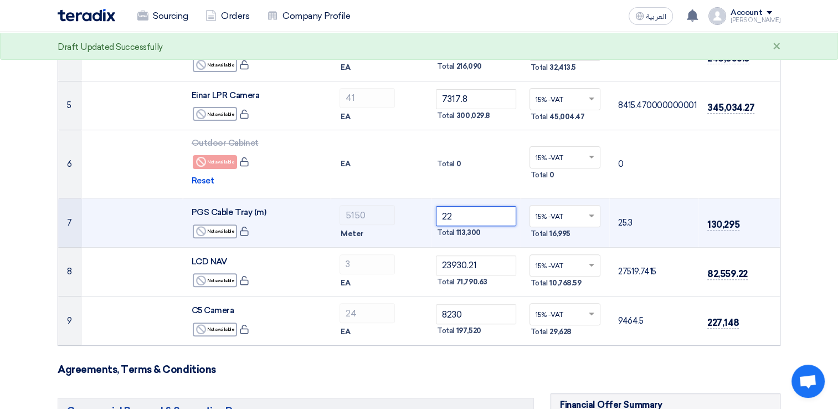
type input "2"
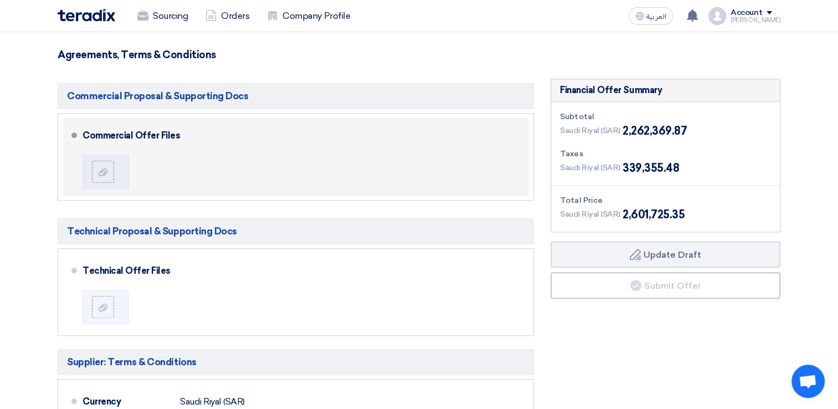
scroll to position [720, 0]
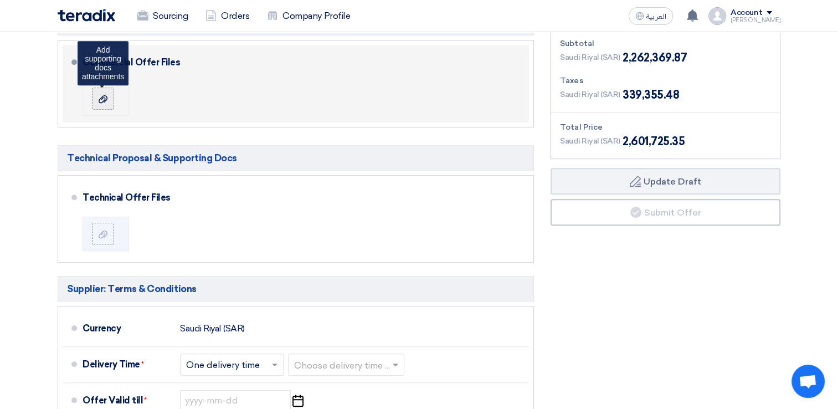
click at [102, 96] on use at bounding box center [103, 99] width 9 height 8
click at [0, 0] on input "file" at bounding box center [0, 0] width 0 height 0
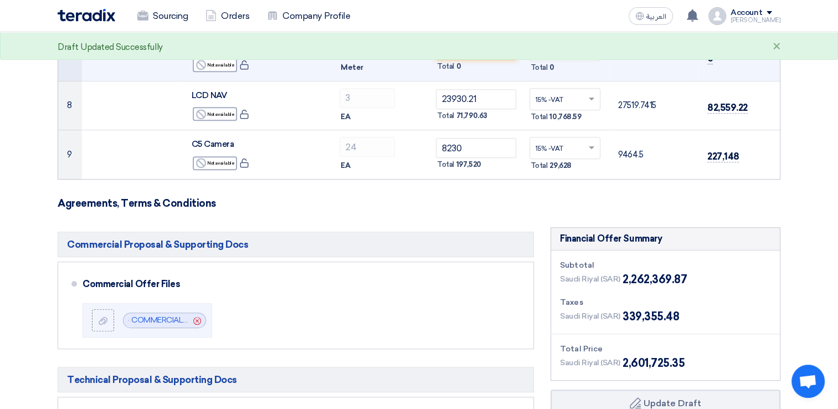
scroll to position [609, 0]
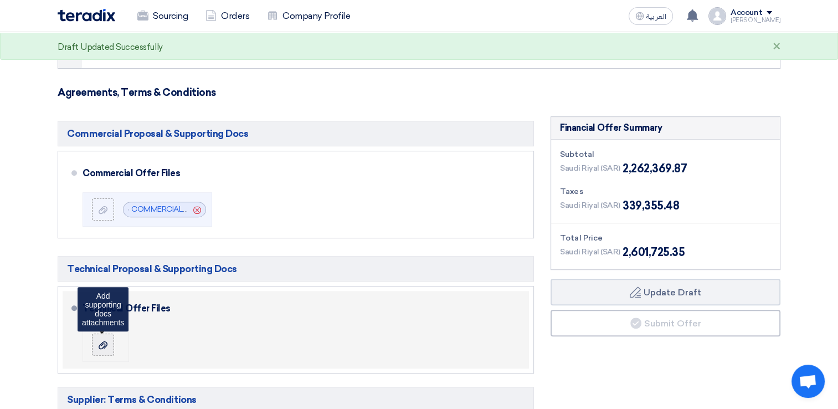
click at [100, 342] on icon at bounding box center [103, 344] width 9 height 9
click at [0, 0] on input "file" at bounding box center [0, 0] width 0 height 0
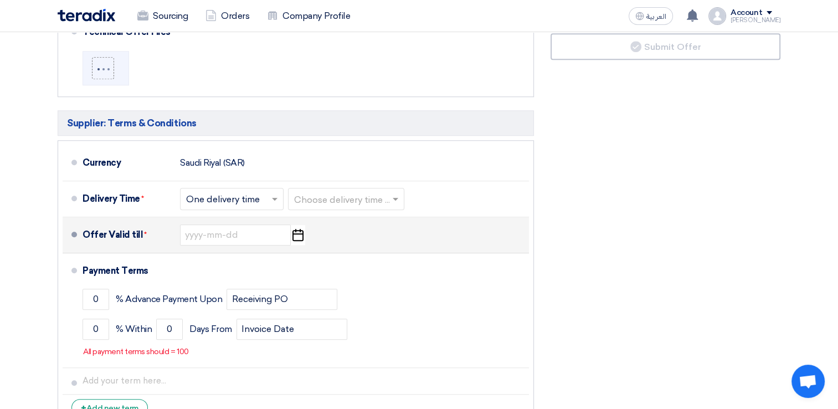
scroll to position [886, 0]
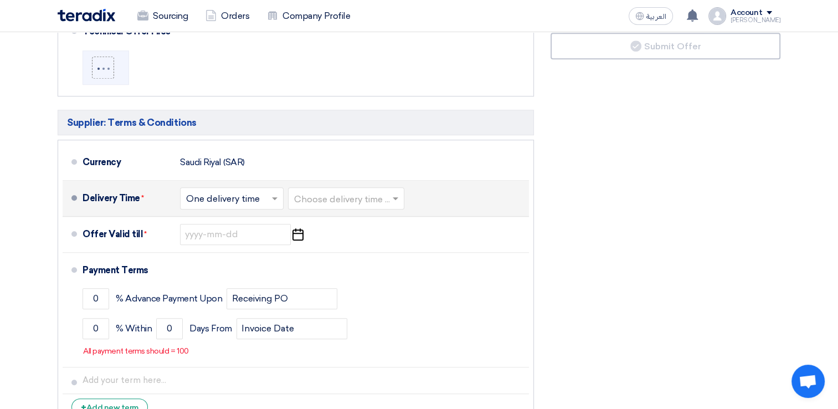
click at [334, 195] on input "text" at bounding box center [346, 199] width 105 height 16
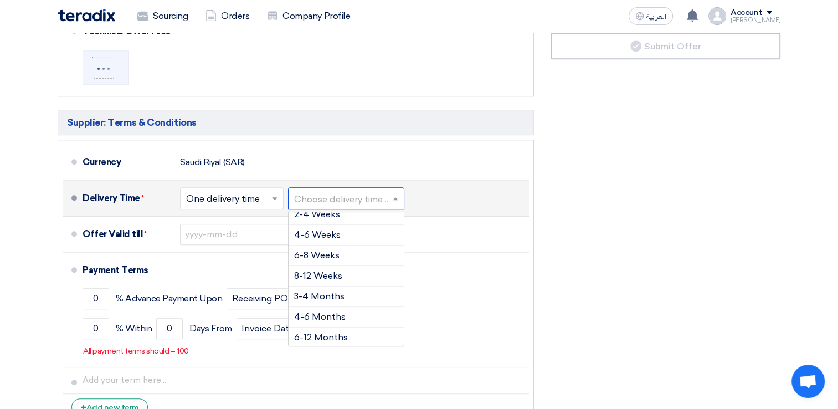
scroll to position [91, 0]
click at [326, 292] on span "4-6 Months" at bounding box center [319, 295] width 51 height 11
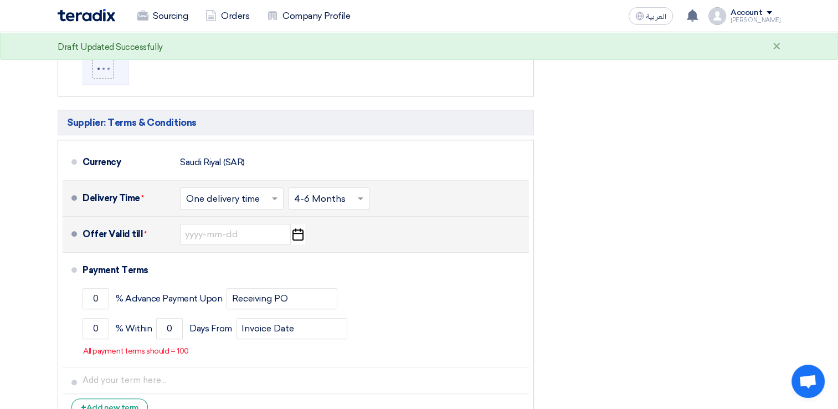
click at [301, 231] on icon "Pick a date" at bounding box center [297, 234] width 15 height 20
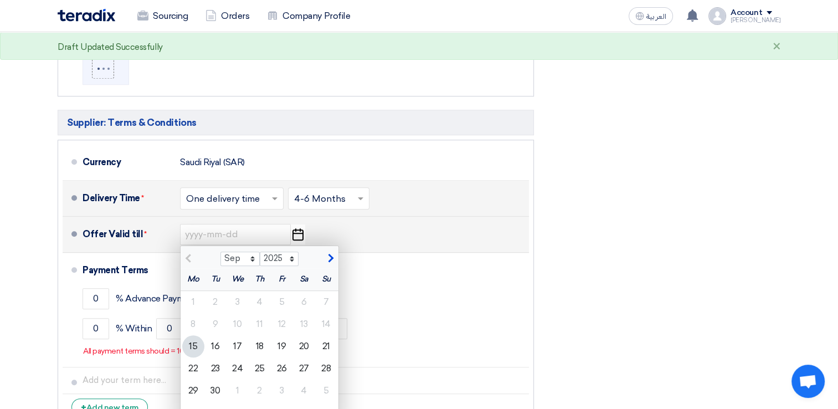
click at [332, 253] on span "button" at bounding box center [329, 258] width 6 height 10
select select "10"
click at [215, 339] on div "14" at bounding box center [215, 346] width 22 height 22
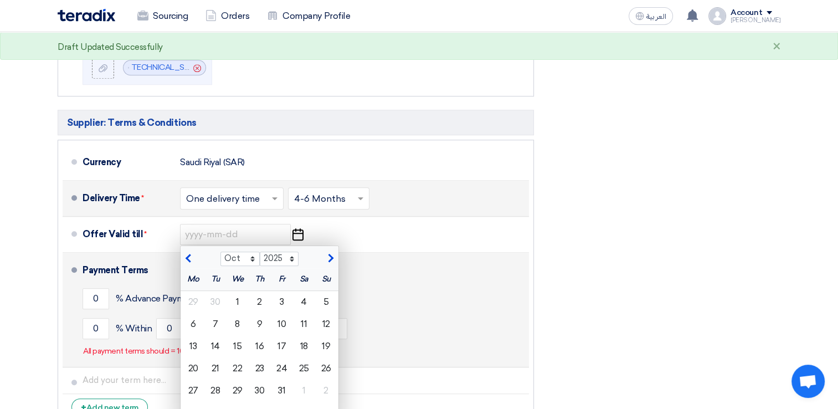
type input "10/14/2025"
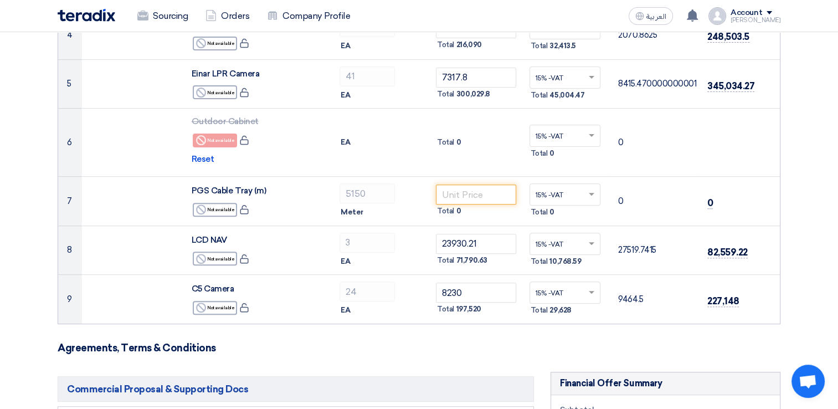
scroll to position [332, 0]
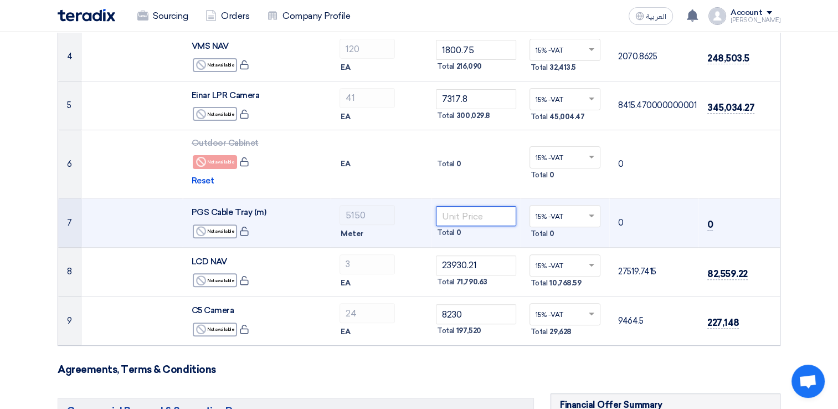
click at [457, 215] on input "number" at bounding box center [476, 216] width 80 height 20
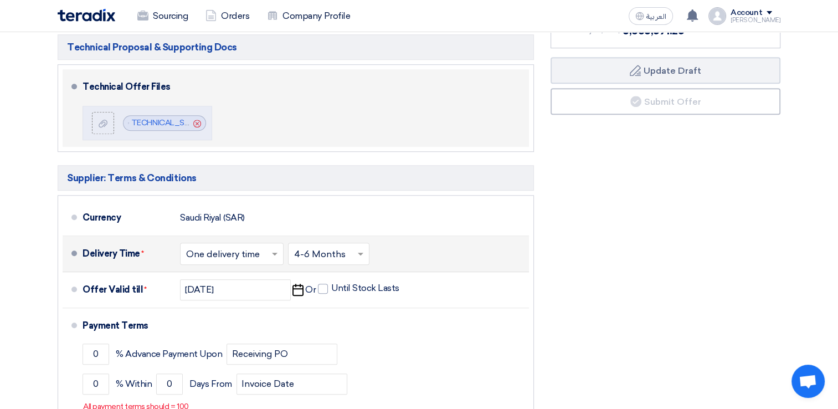
scroll to position [941, 0]
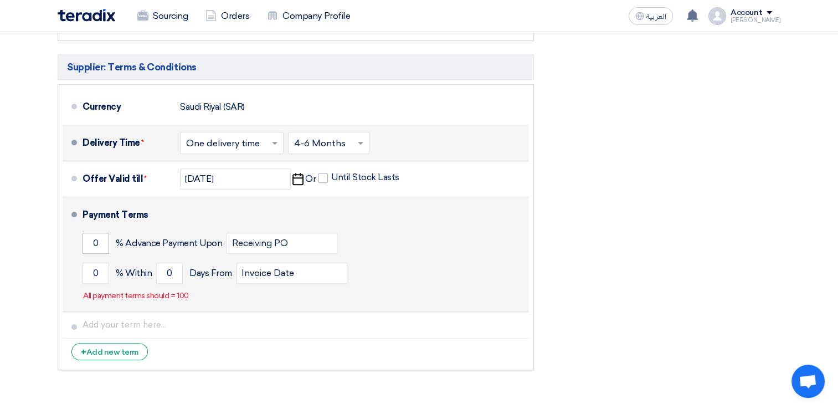
type input "216.44"
drag, startPoint x: 104, startPoint y: 238, endPoint x: 84, endPoint y: 240, distance: 20.6
click at [84, 240] on input "0" at bounding box center [95, 242] width 27 height 21
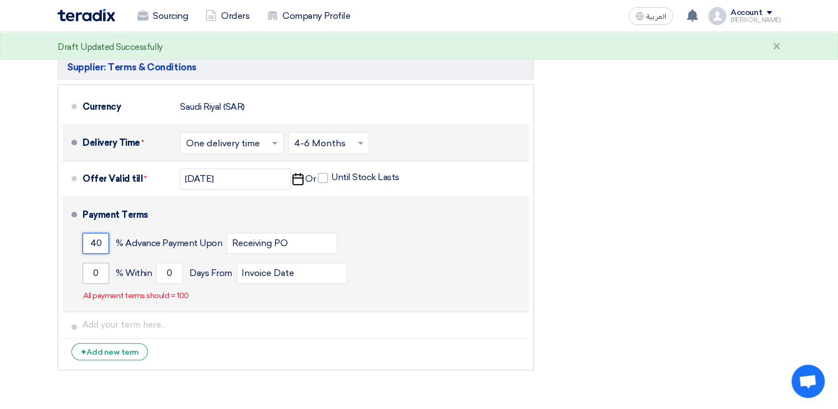
type input "40"
drag, startPoint x: 99, startPoint y: 269, endPoint x: 90, endPoint y: 269, distance: 8.9
click at [90, 269] on input "0" at bounding box center [95, 272] width 27 height 21
type input "60"
click at [162, 272] on input "0" at bounding box center [169, 272] width 27 height 21
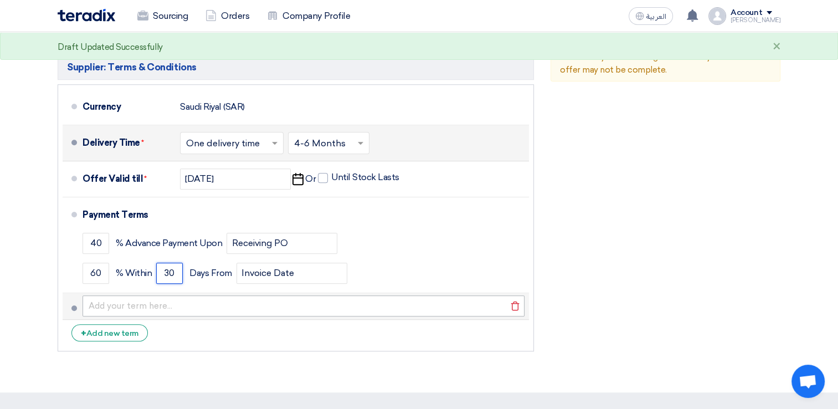
type input "30"
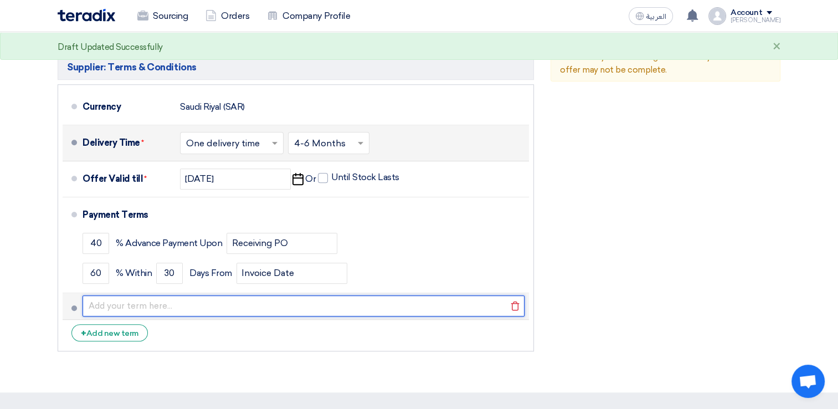
click at [104, 304] on input "text" at bounding box center [303, 305] width 442 height 21
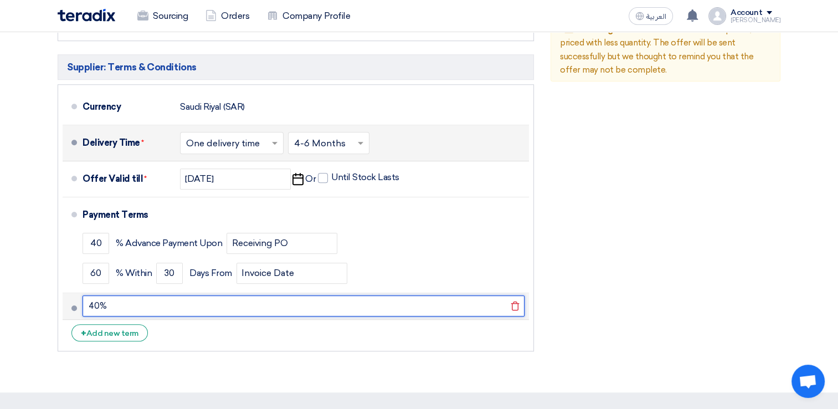
type input "40% Advance Payment, 50% Upon Material Delivery & 10% After Testing & Commissio…"
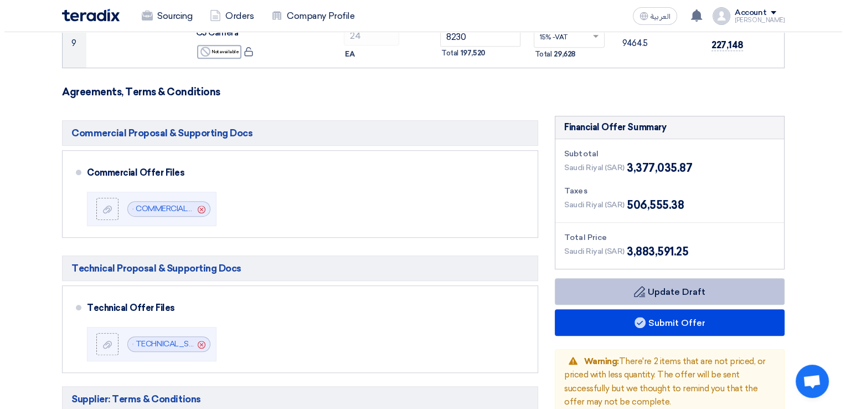
scroll to position [664, 0]
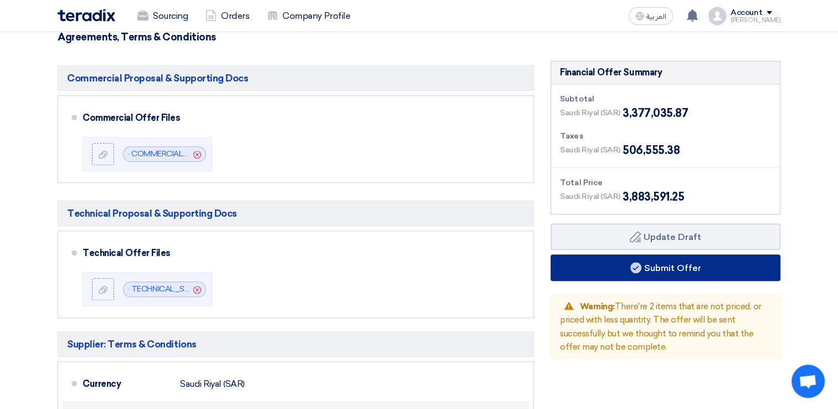
click at [684, 263] on button "Submit Offer" at bounding box center [665, 267] width 230 height 27
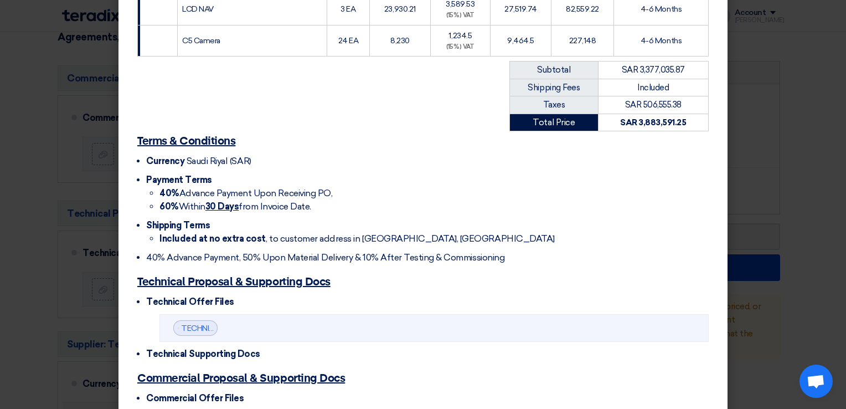
scroll to position [549, 0]
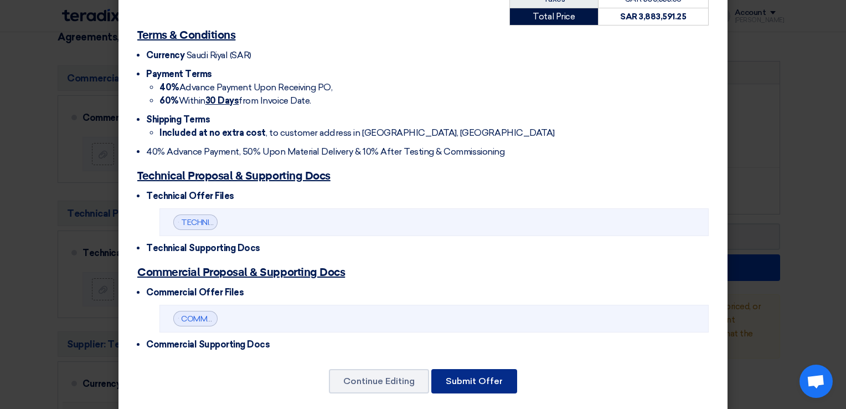
click at [500, 369] on button "Submit Offer" at bounding box center [474, 381] width 86 height 24
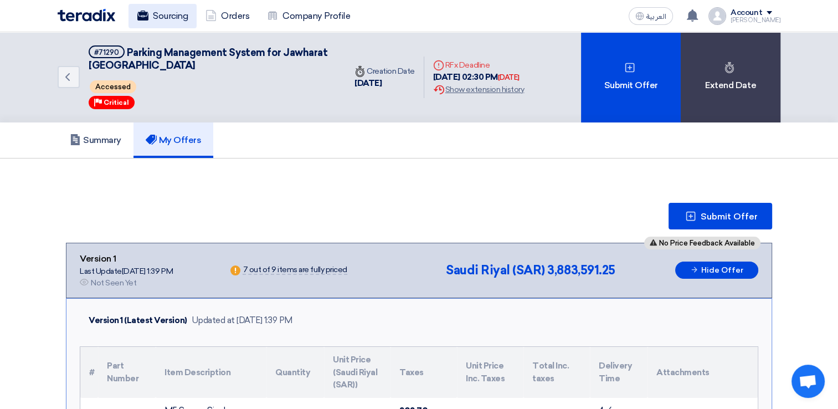
click at [168, 14] on link "Sourcing" at bounding box center [162, 16] width 68 height 24
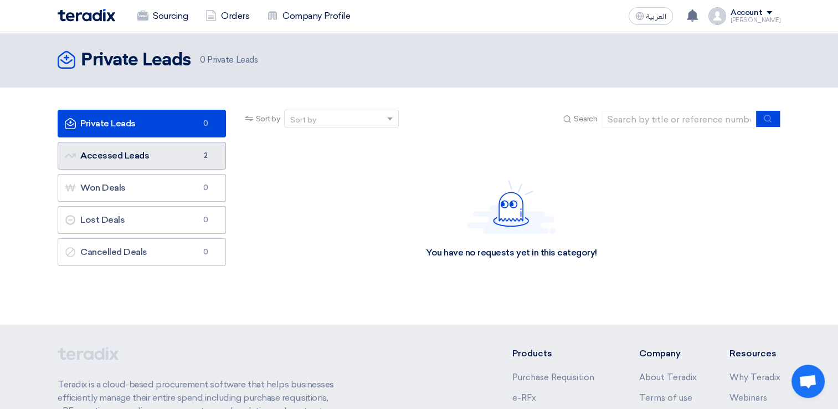
click at [107, 156] on link "Accessed Leads Accessed Leads 2" at bounding box center [142, 156] width 168 height 28
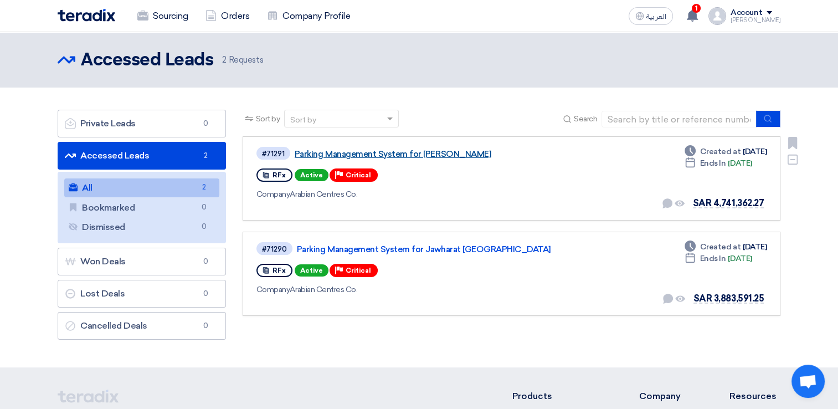
click at [375, 154] on link "Parking Management System for [PERSON_NAME]" at bounding box center [432, 154] width 277 height 10
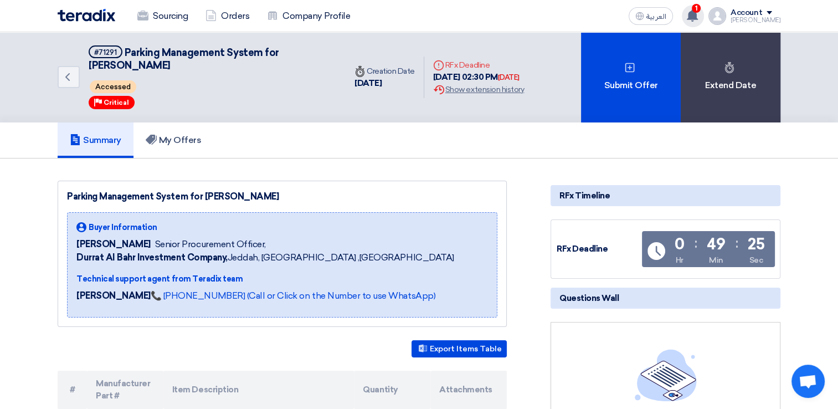
click at [697, 16] on use at bounding box center [691, 15] width 11 height 12
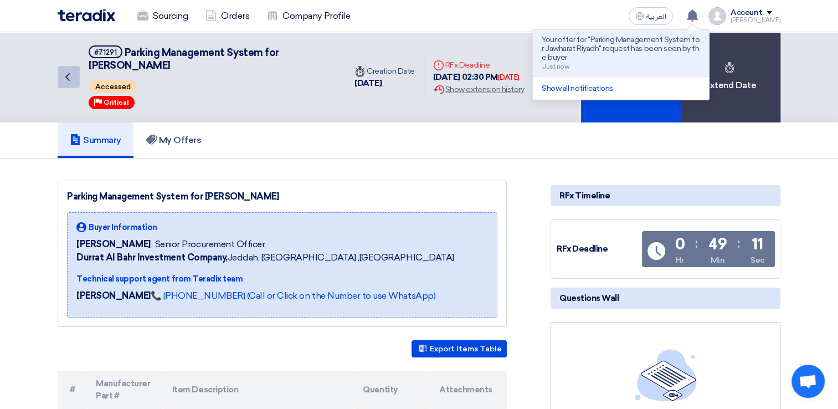
click at [65, 81] on icon "Back" at bounding box center [67, 76] width 13 height 13
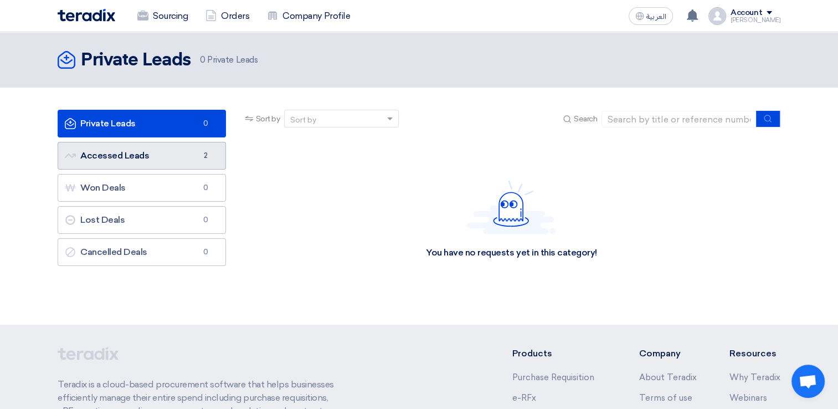
click at [143, 149] on link "Accessed Leads Accessed Leads 2" at bounding box center [142, 156] width 168 height 28
